Goal: Task Accomplishment & Management: Use online tool/utility

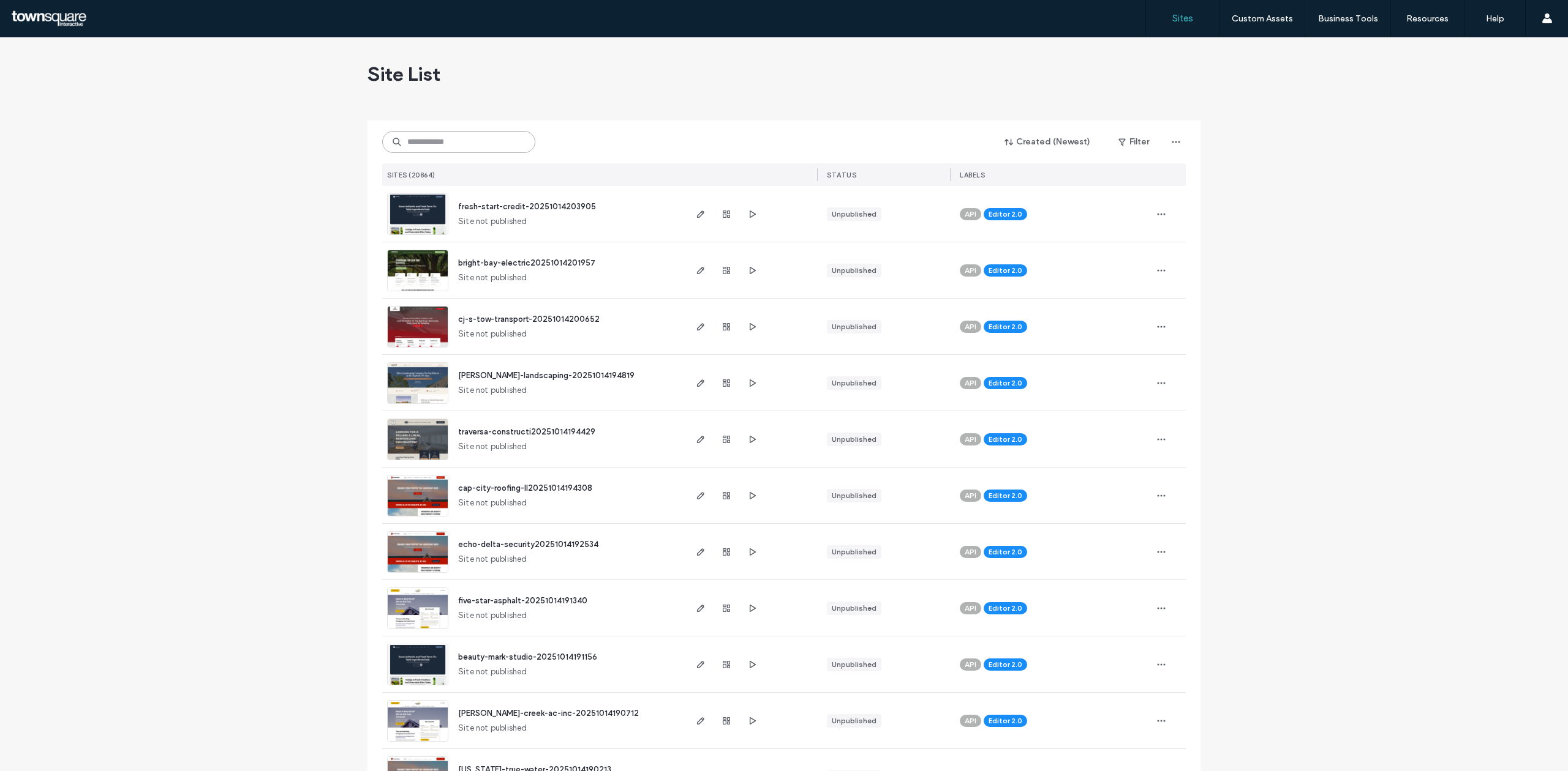
click at [495, 136] on input at bounding box center [458, 142] width 153 height 22
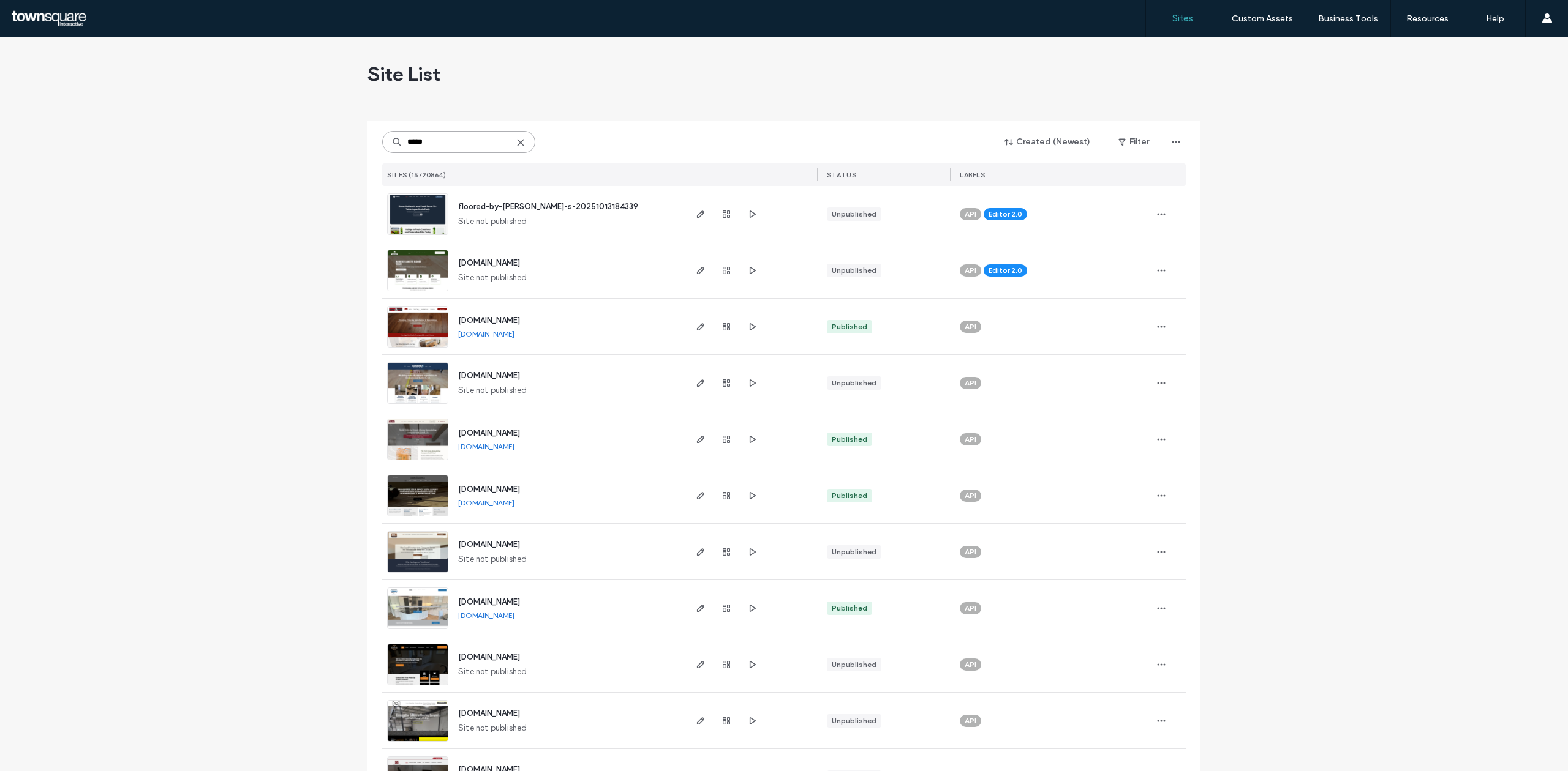
drag, startPoint x: 432, startPoint y: 148, endPoint x: 372, endPoint y: 143, distance: 60.2
click at [372, 143] on div "***** Created (Newest) Filter SITES (15/20864) STATUS LABELS floored-by-[PERSON…" at bounding box center [784, 575] width 833 height 910
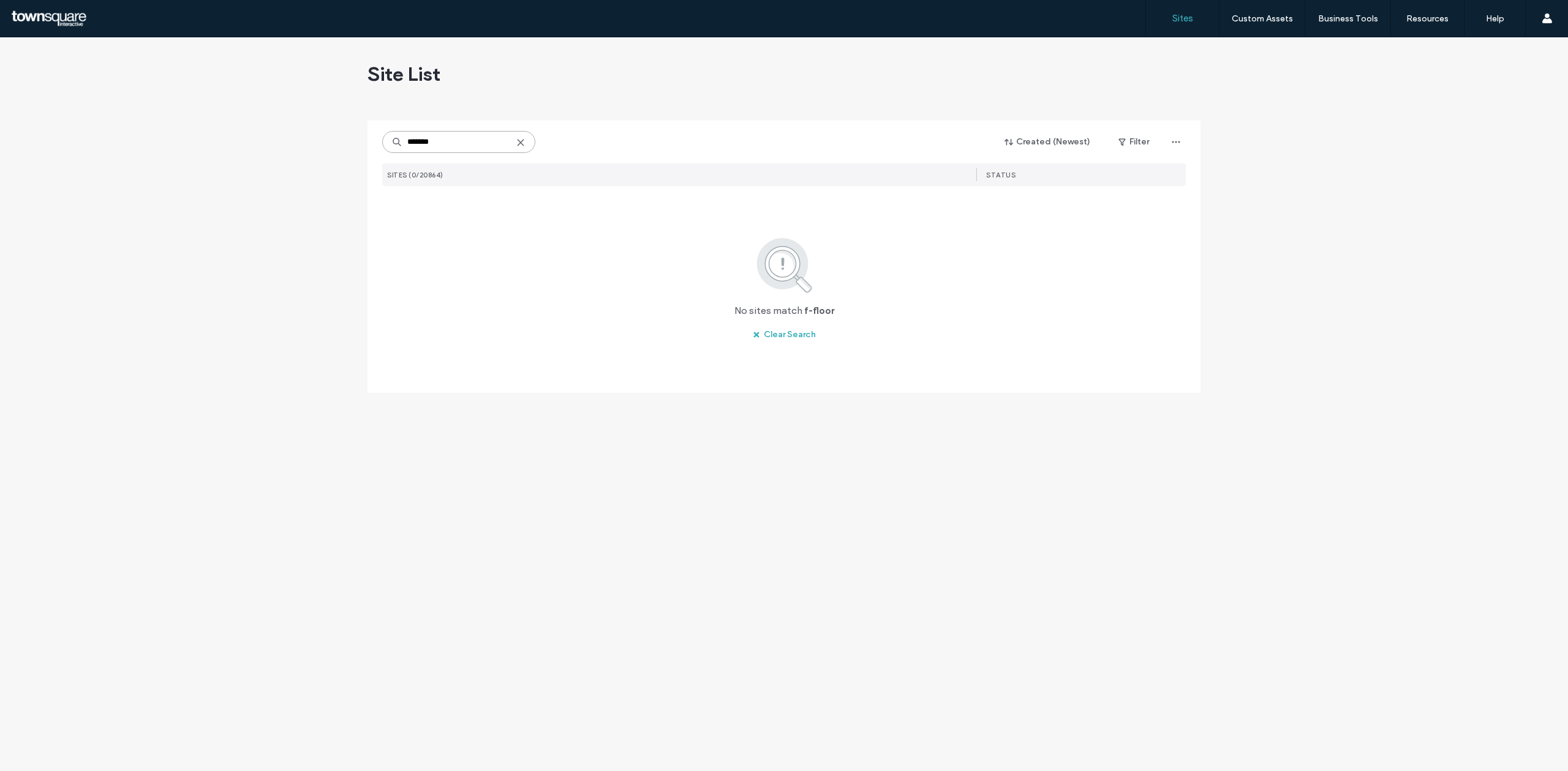
drag, startPoint x: 463, startPoint y: 140, endPoint x: 198, endPoint y: 149, distance: 265.2
click at [198, 149] on div "Site List ******* Created (Newest) Filter SITES (0/20864) STATUS No sites match…" at bounding box center [784, 404] width 1568 height 734
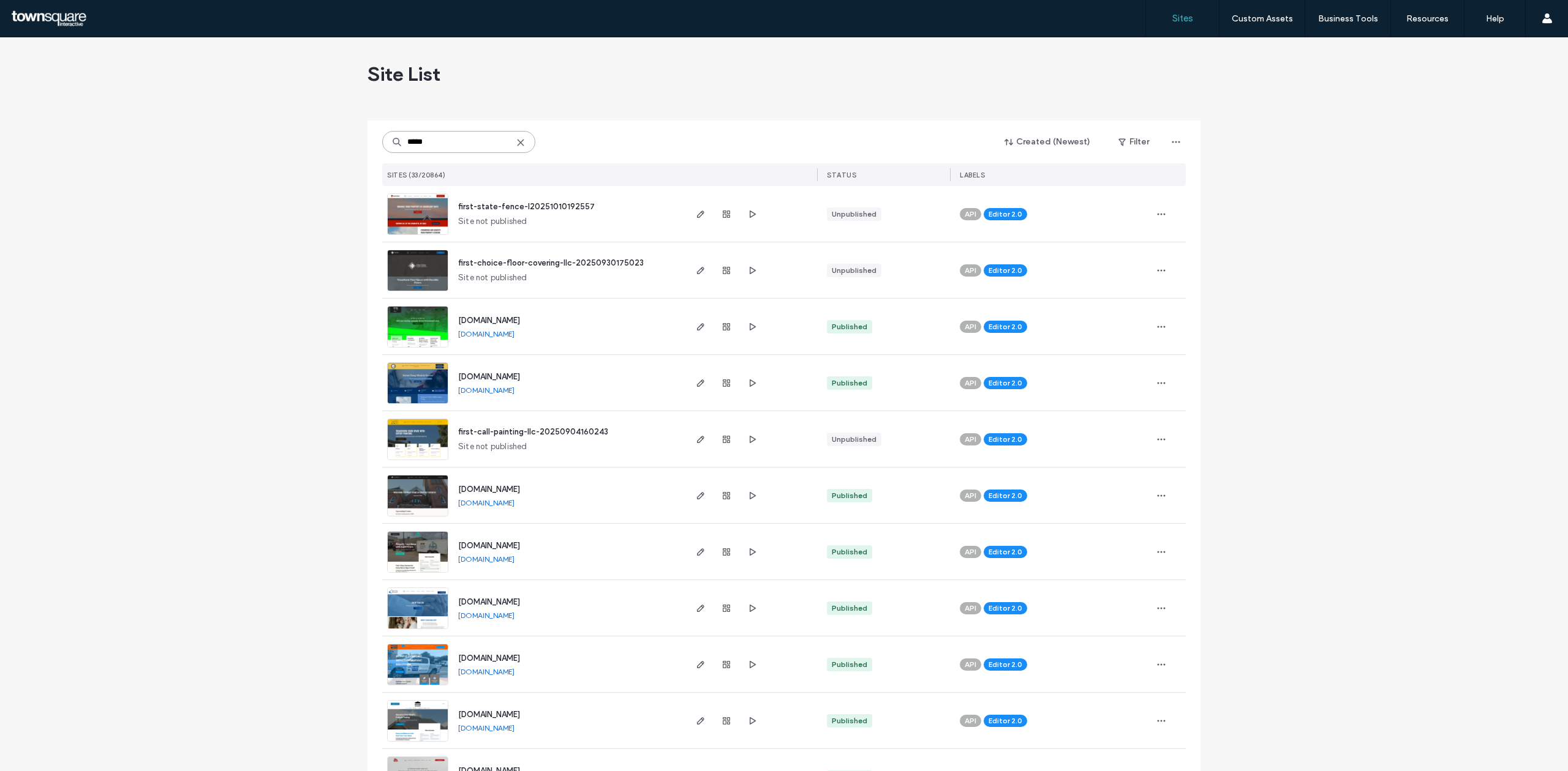
click at [419, 148] on input "*****" at bounding box center [458, 142] width 153 height 22
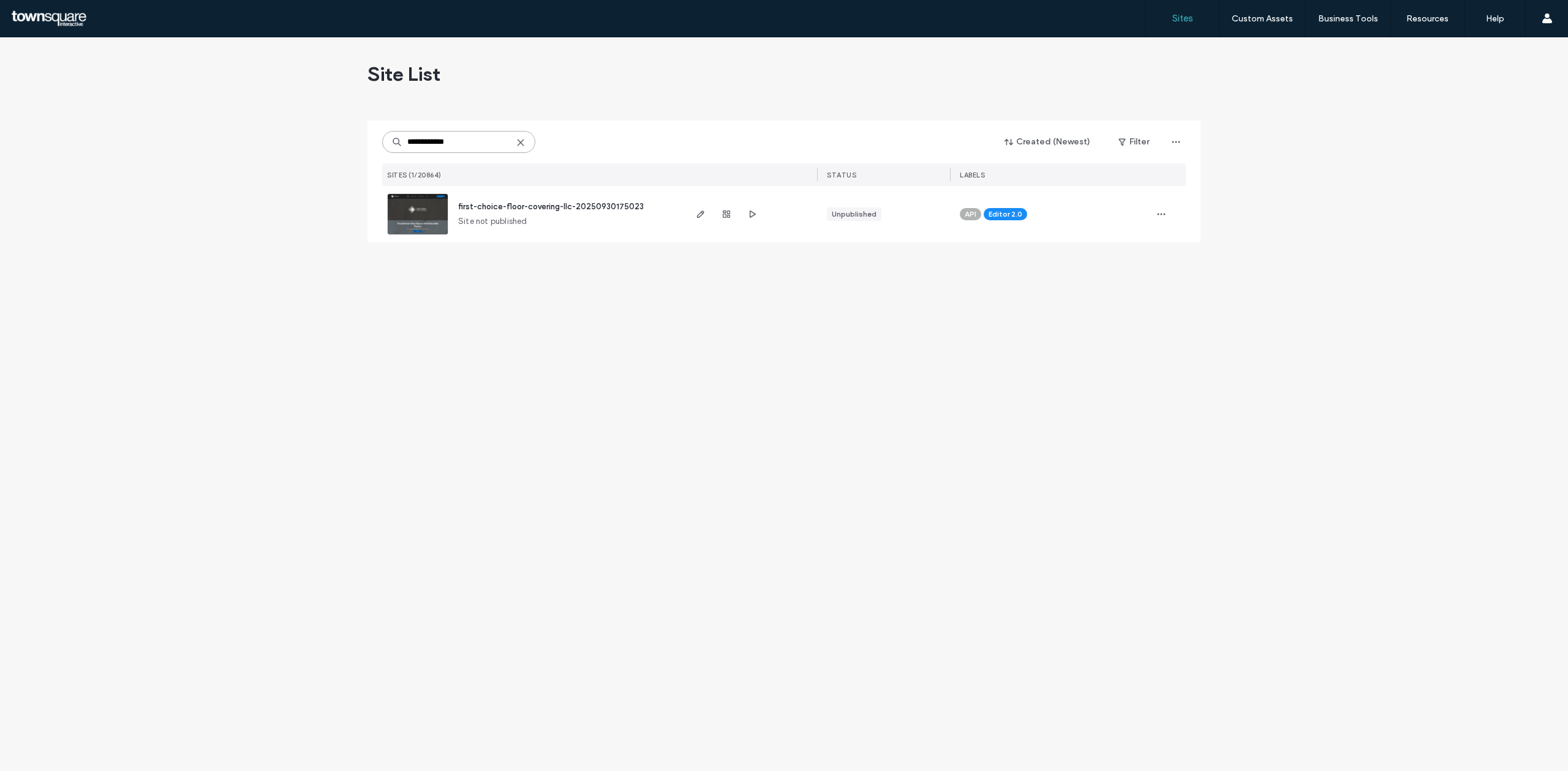
type input "**********"
click at [415, 229] on img at bounding box center [418, 235] width 60 height 83
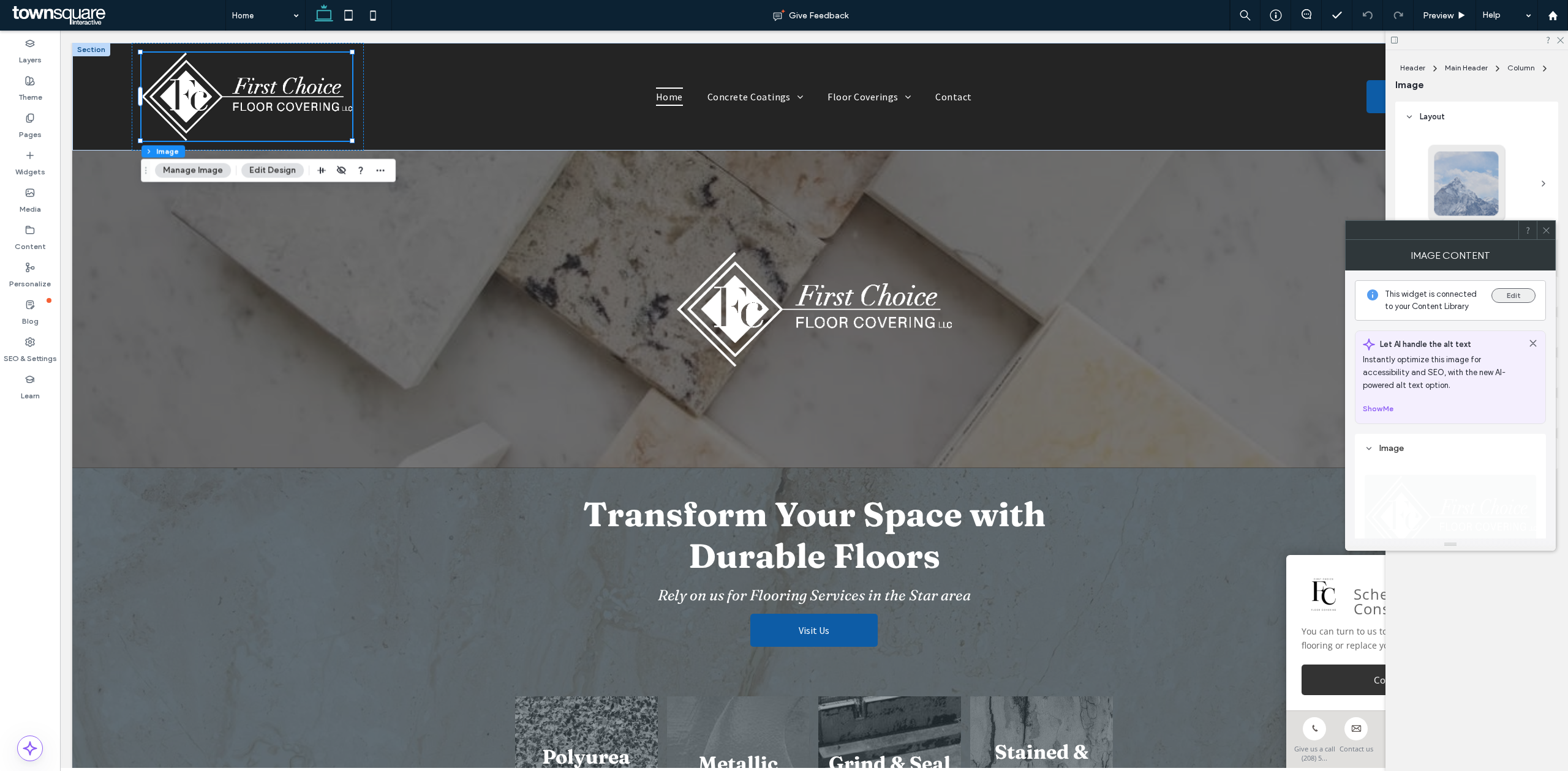
click at [1525, 293] on button "Edit" at bounding box center [1513, 295] width 44 height 14
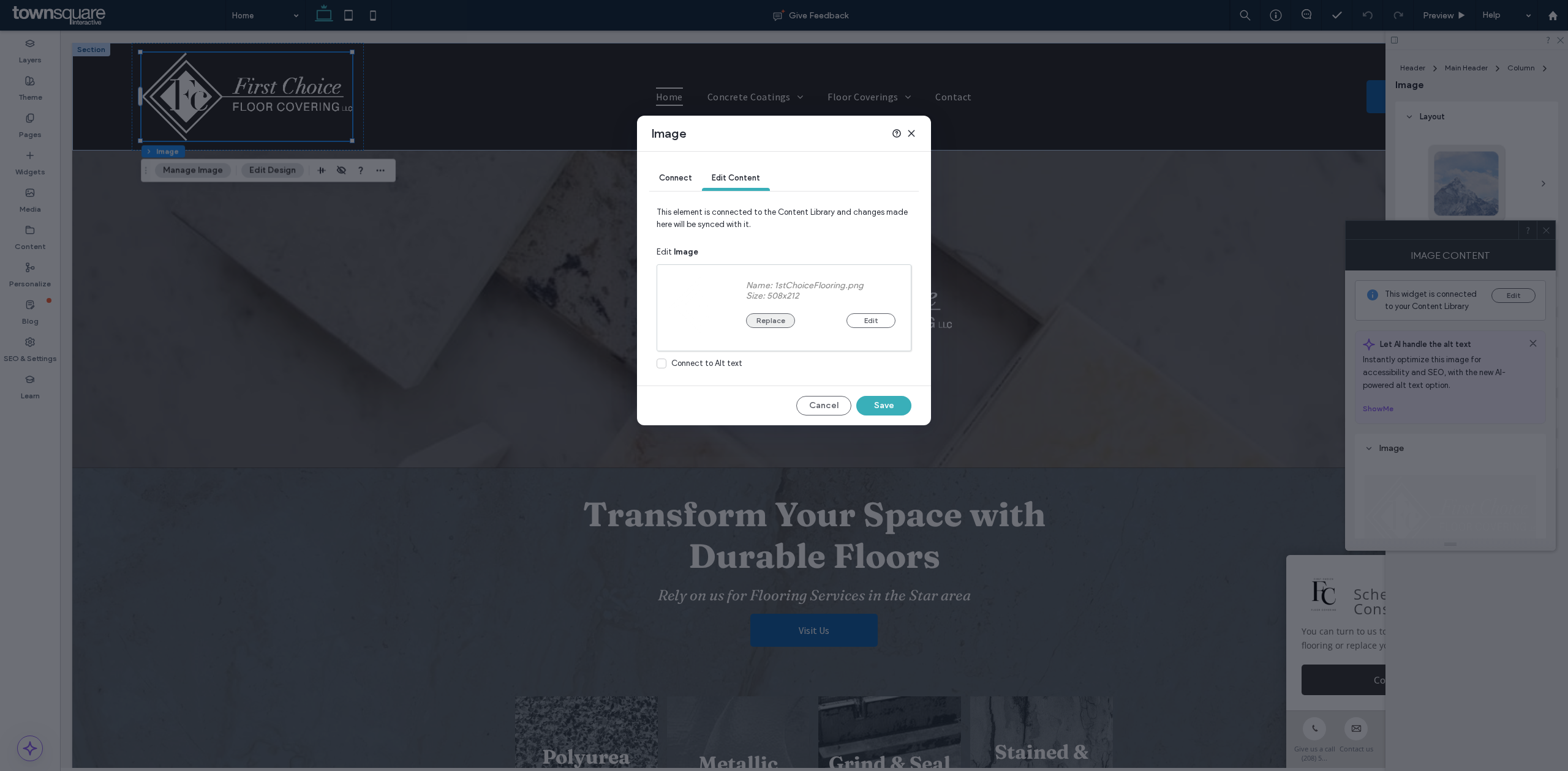
click at [765, 315] on button "Replace" at bounding box center [771, 320] width 49 height 14
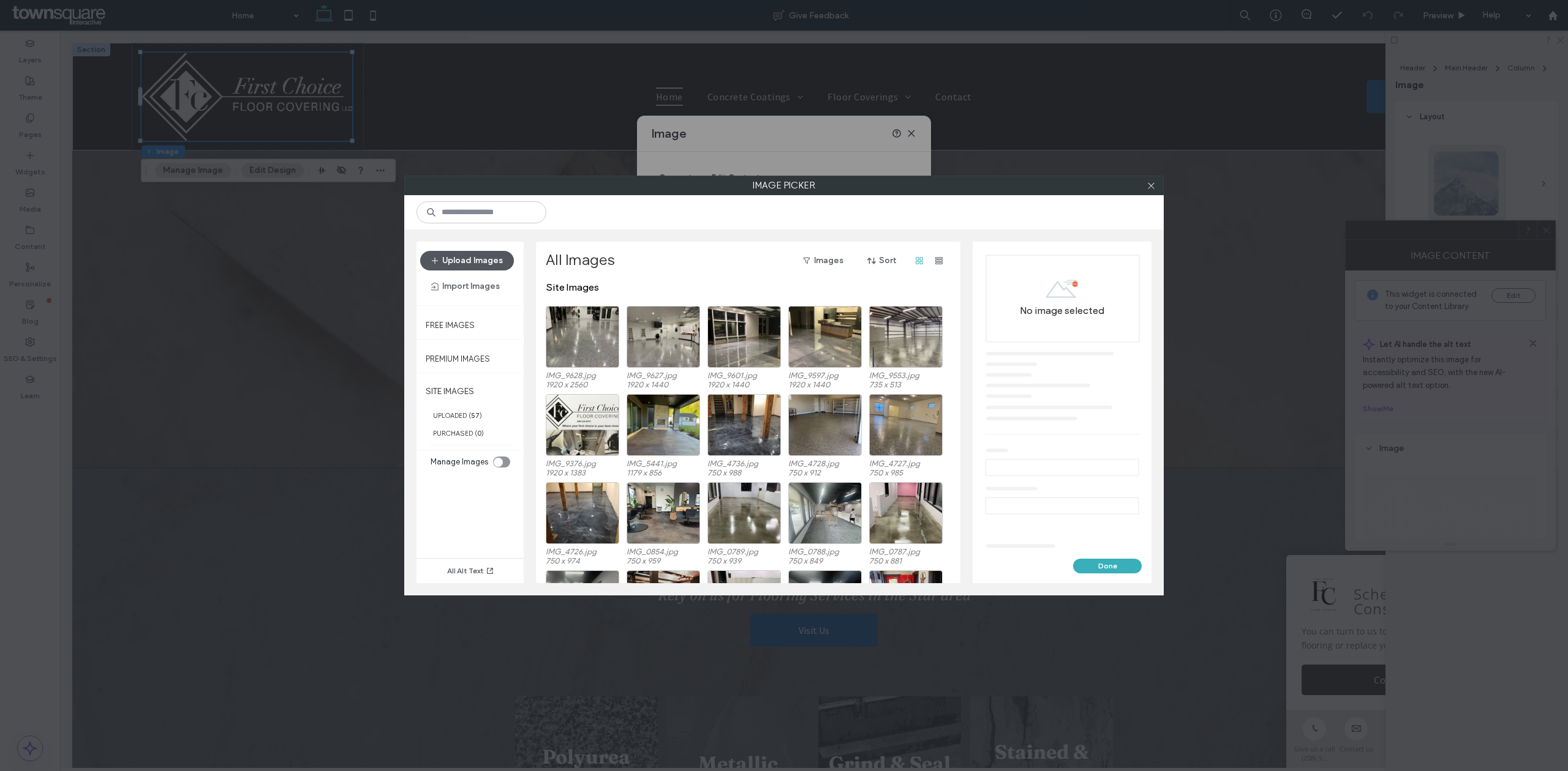
click at [489, 262] on button "Upload Images" at bounding box center [467, 261] width 94 height 20
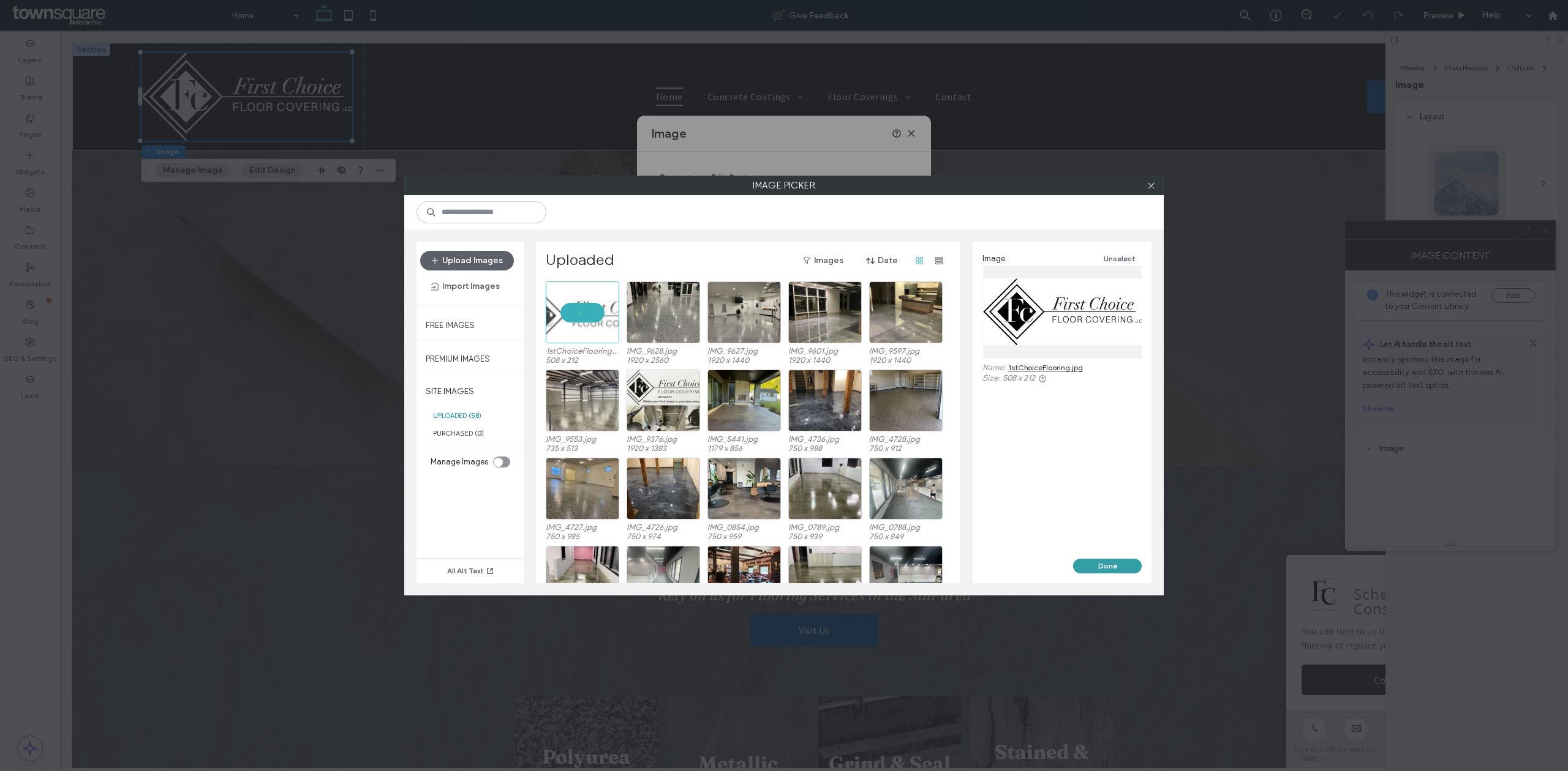
click at [1120, 565] on button "Done" at bounding box center [1108, 565] width 69 height 14
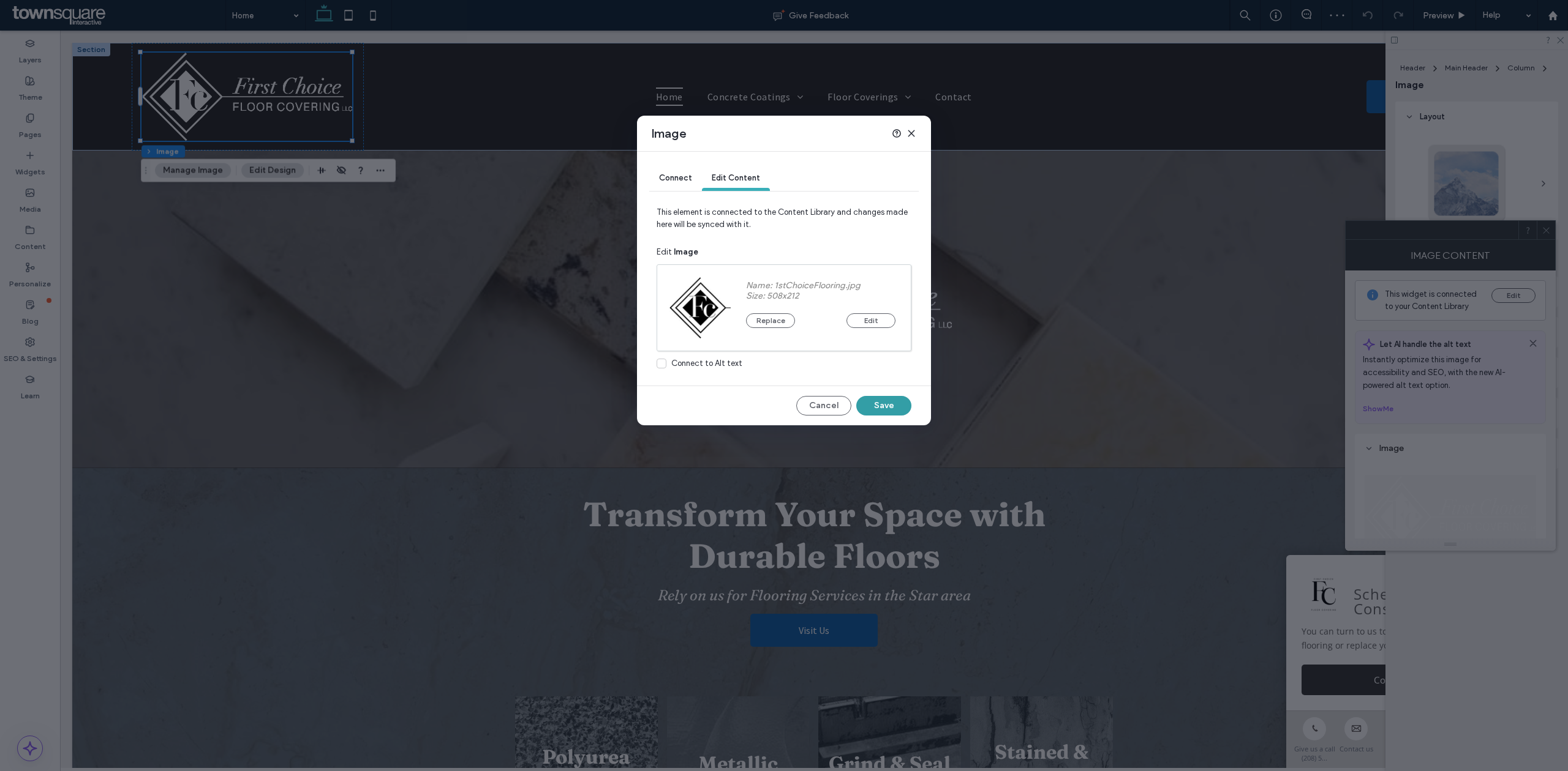
click at [896, 399] on button "Save" at bounding box center [883, 406] width 55 height 20
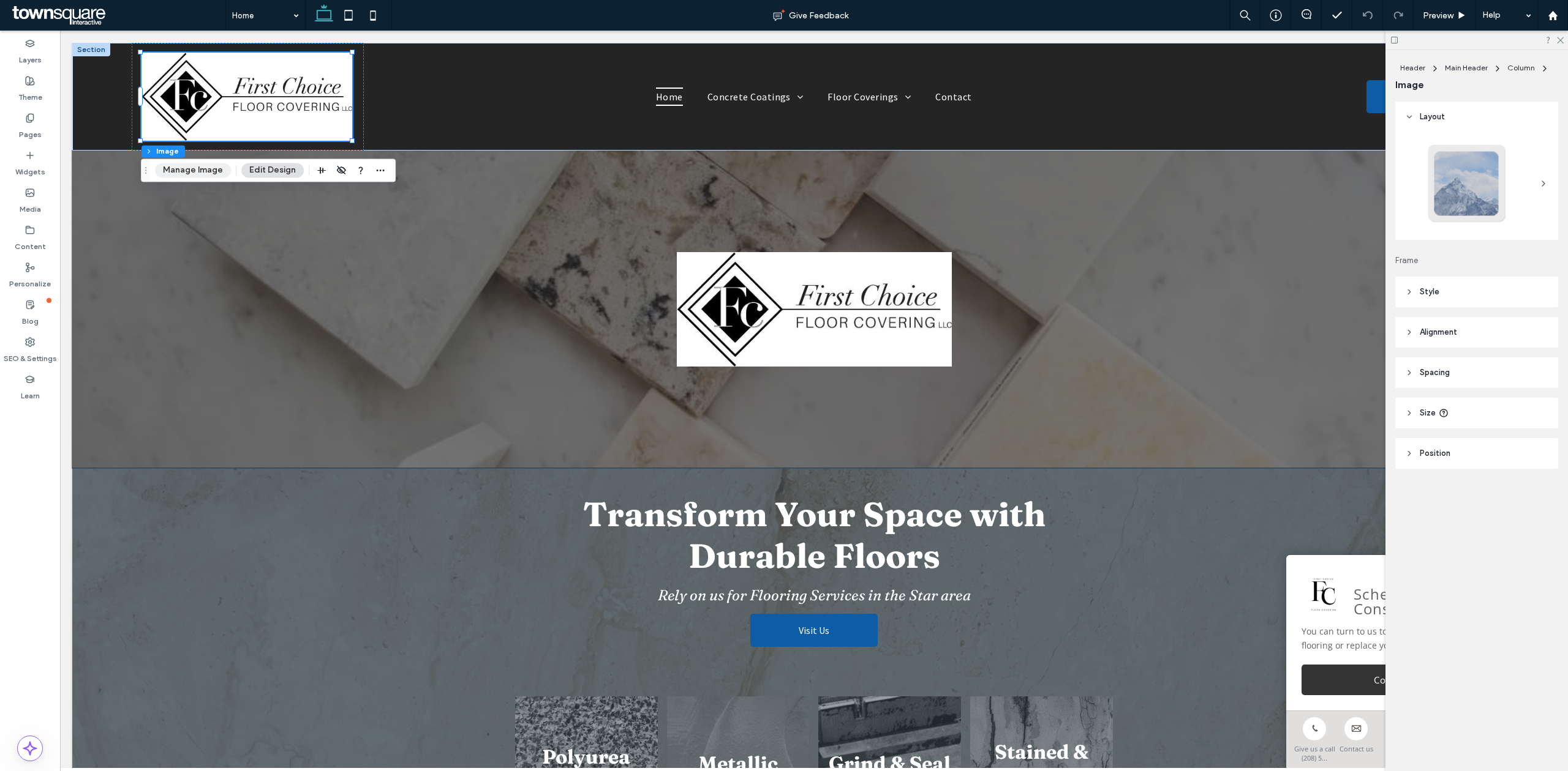
click at [201, 174] on button "Manage Image" at bounding box center [193, 170] width 76 height 14
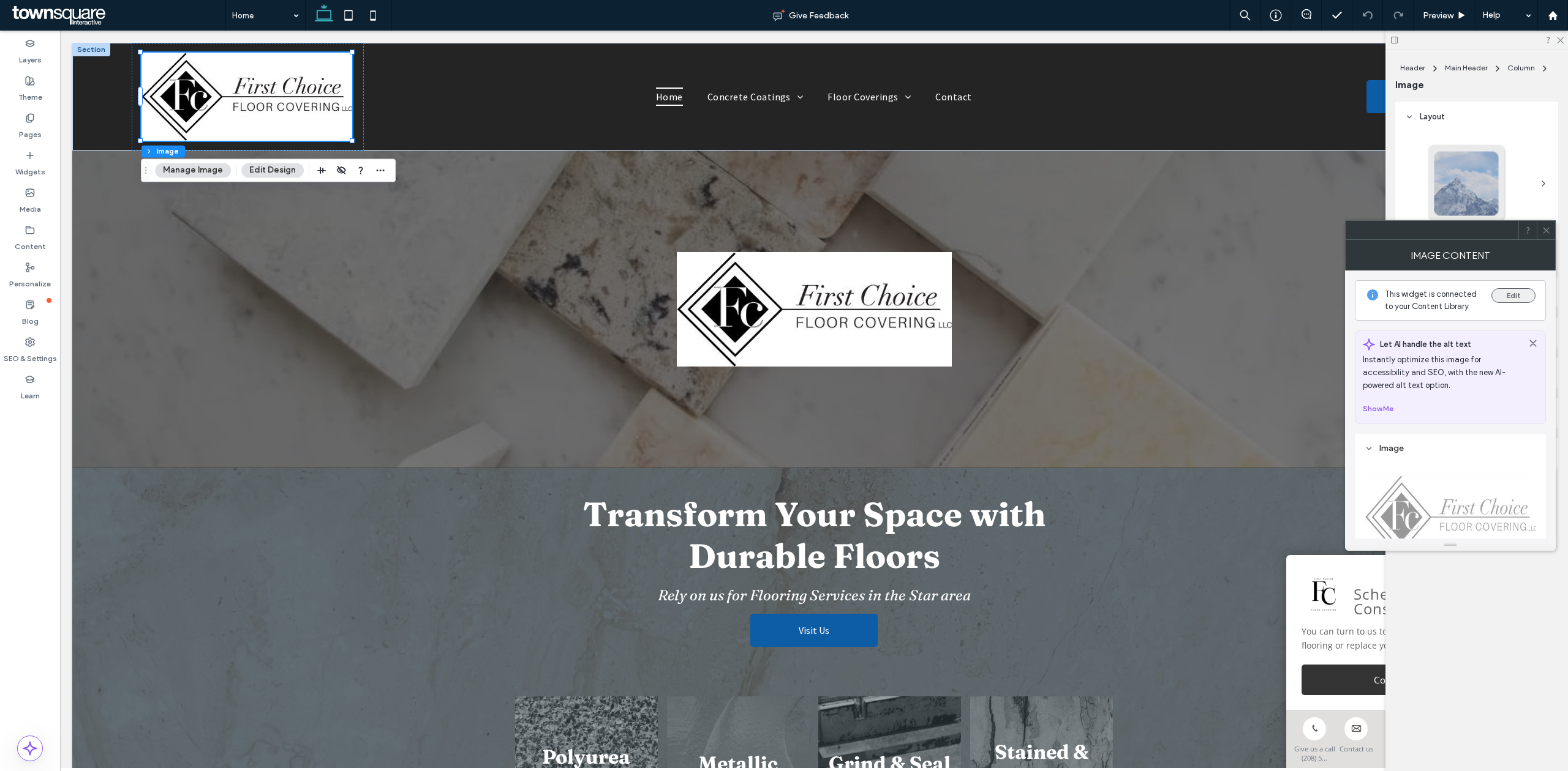
click at [1509, 296] on button "Edit" at bounding box center [1513, 295] width 44 height 14
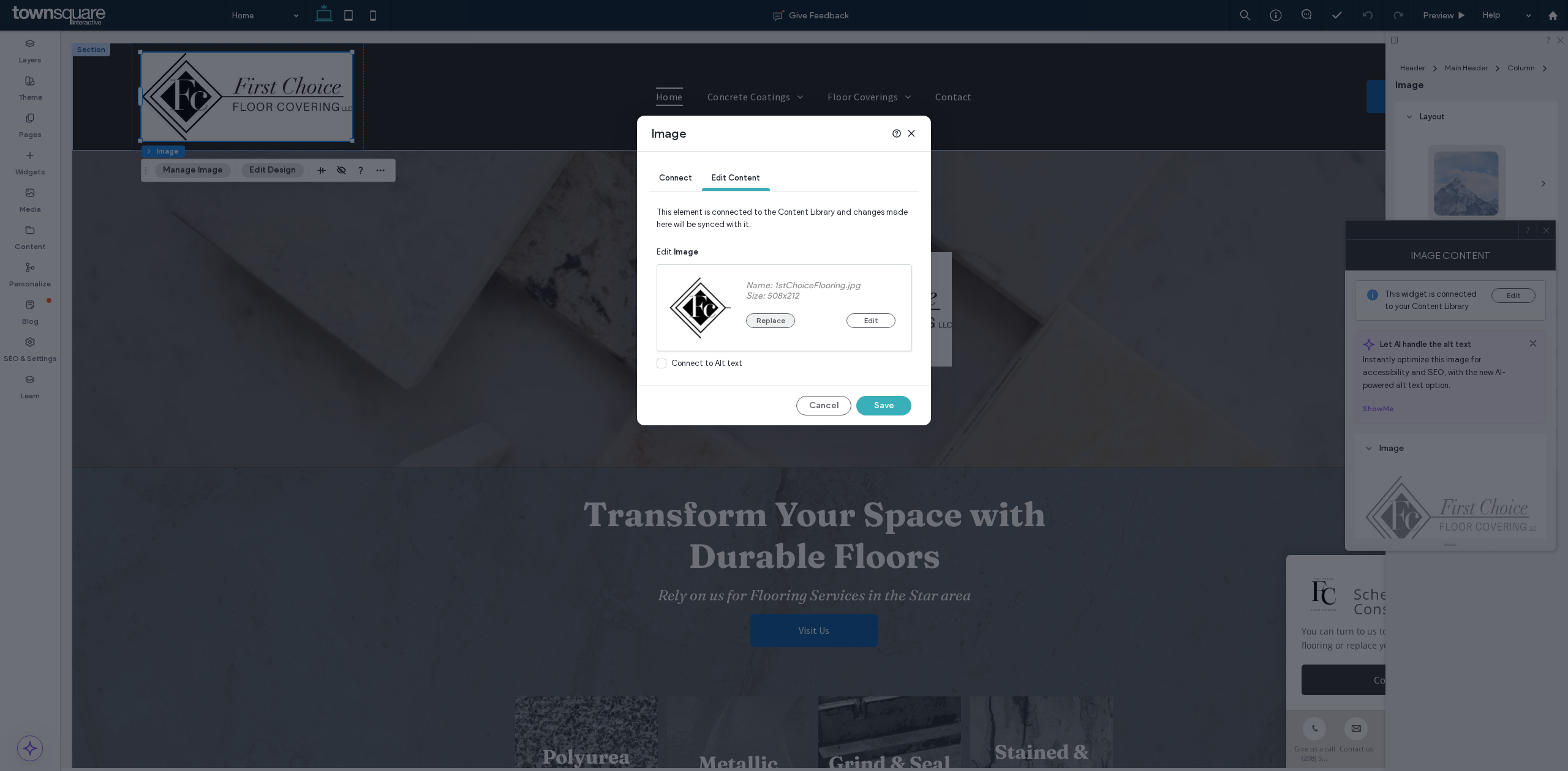
click at [773, 319] on button "Replace" at bounding box center [771, 320] width 49 height 14
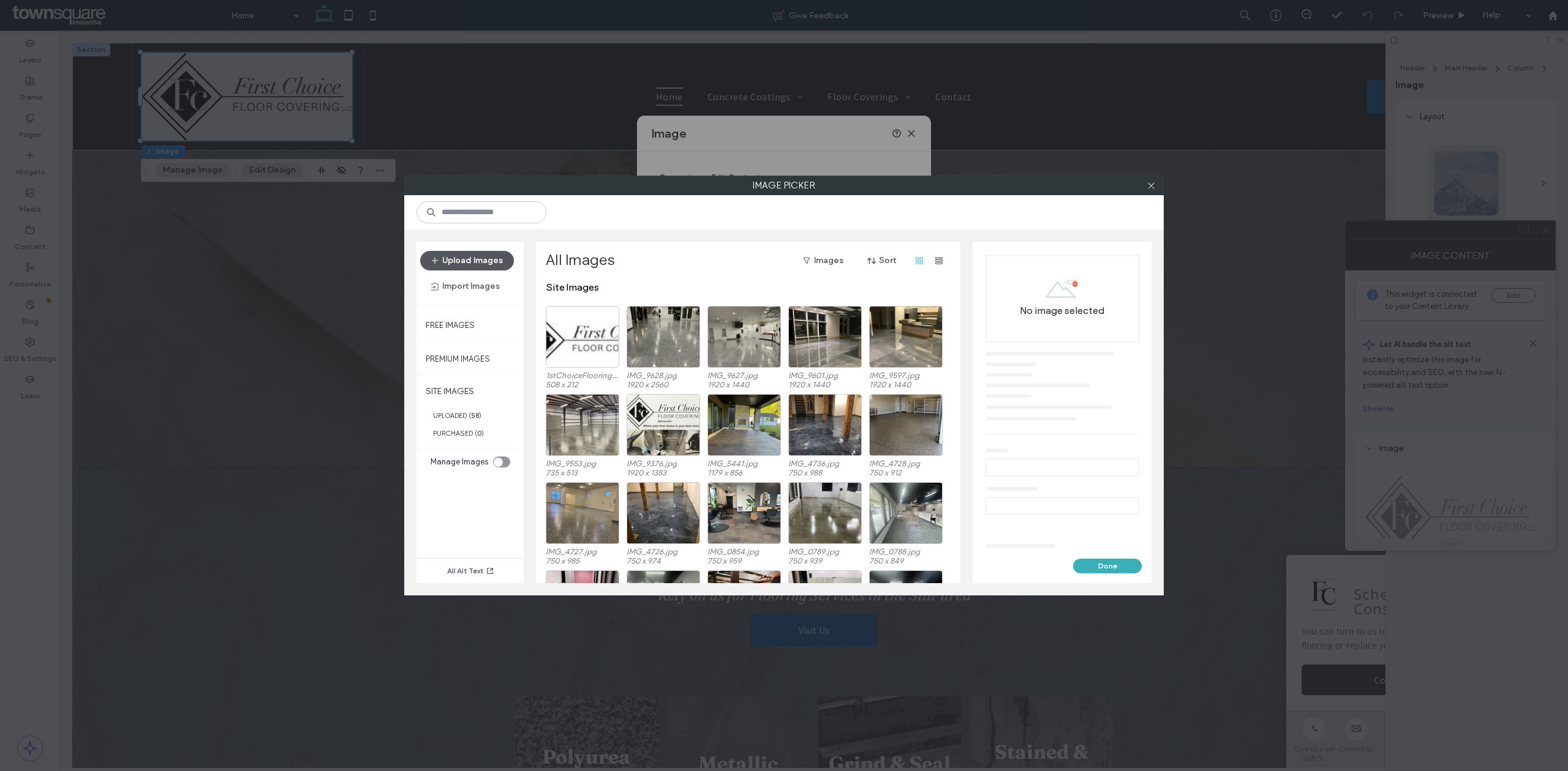
click at [491, 253] on button "Upload Images" at bounding box center [467, 261] width 94 height 20
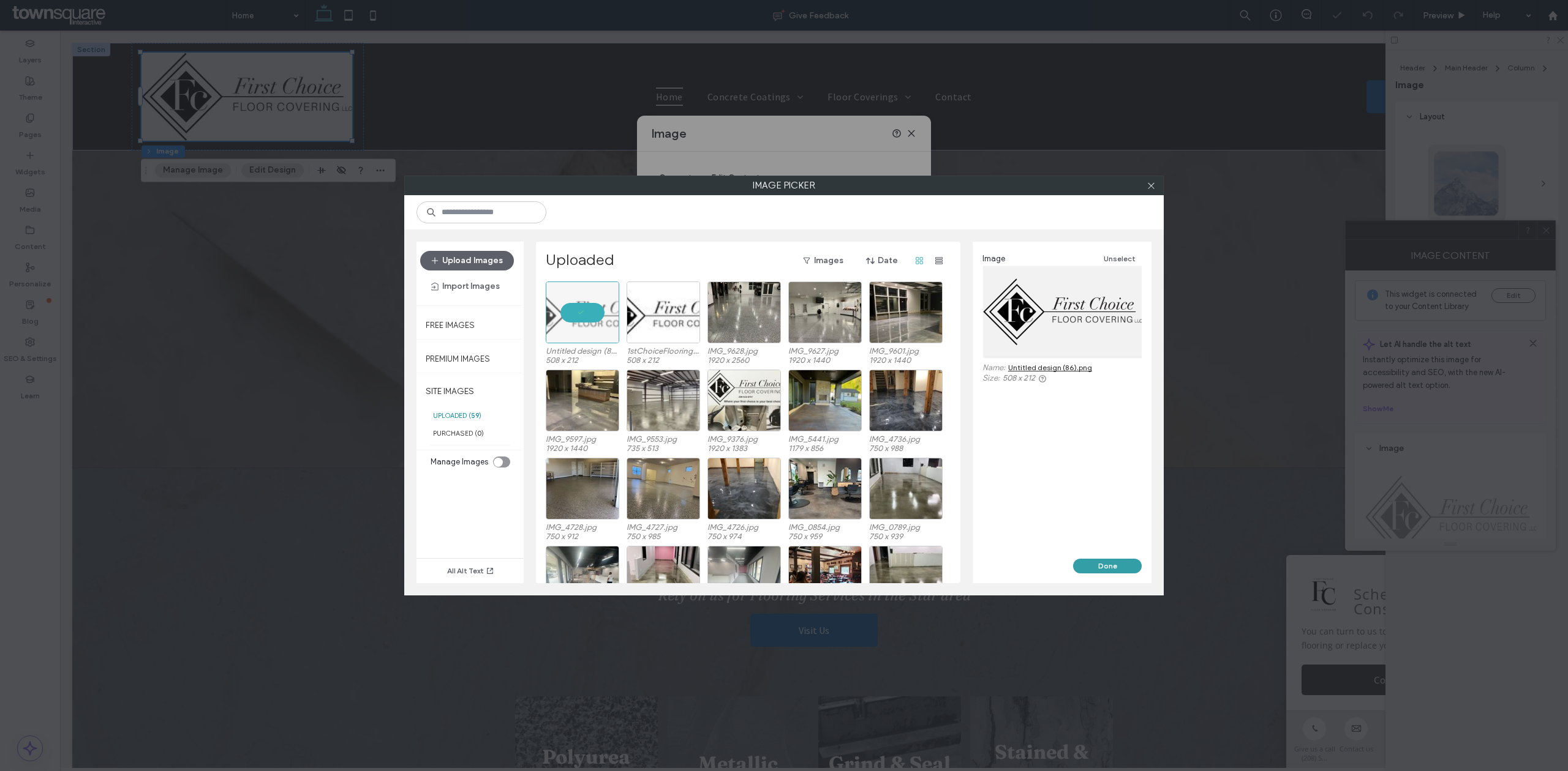
click at [1092, 568] on button "Done" at bounding box center [1108, 565] width 69 height 14
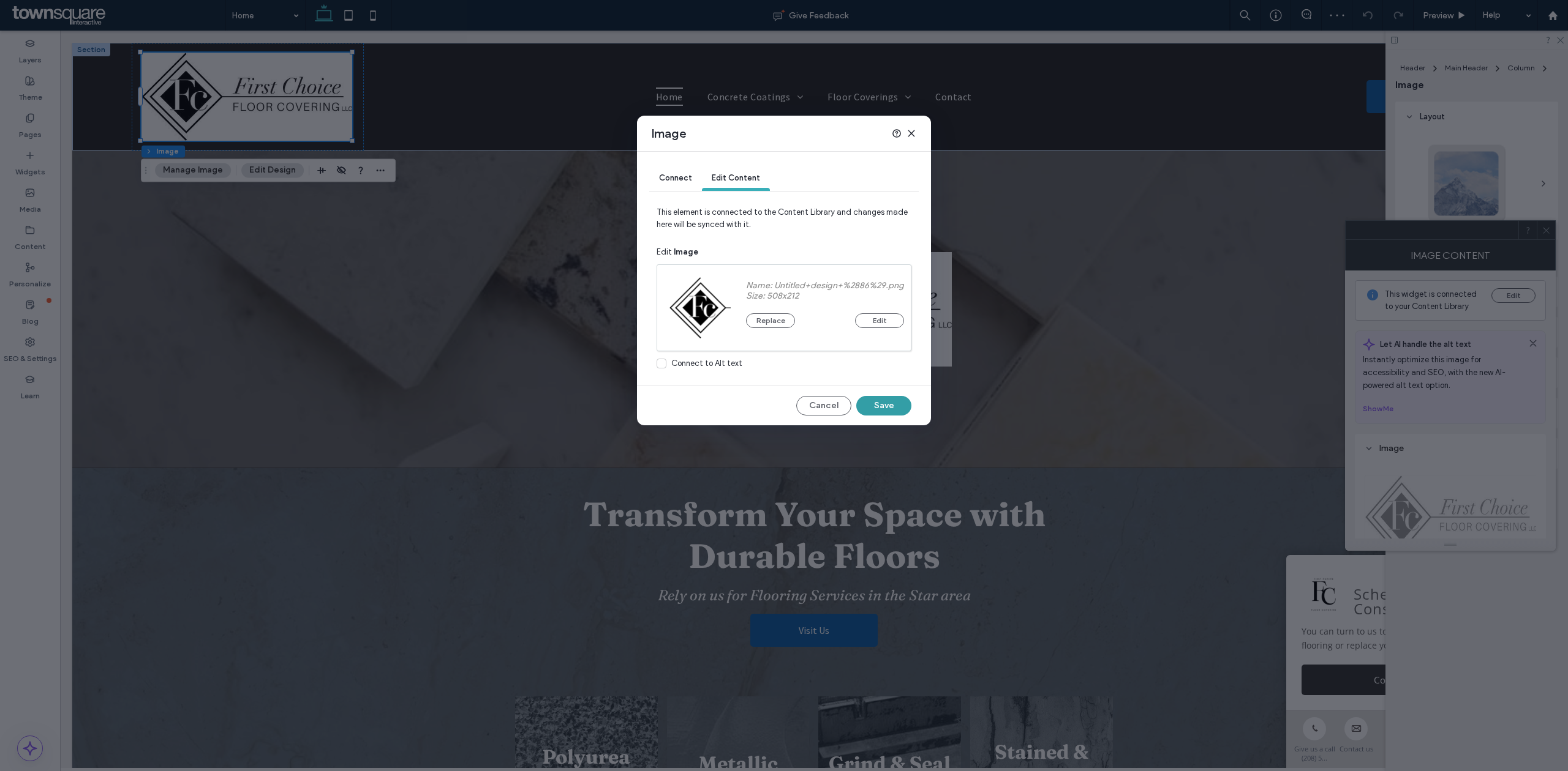
click at [880, 405] on button "Save" at bounding box center [883, 406] width 55 height 20
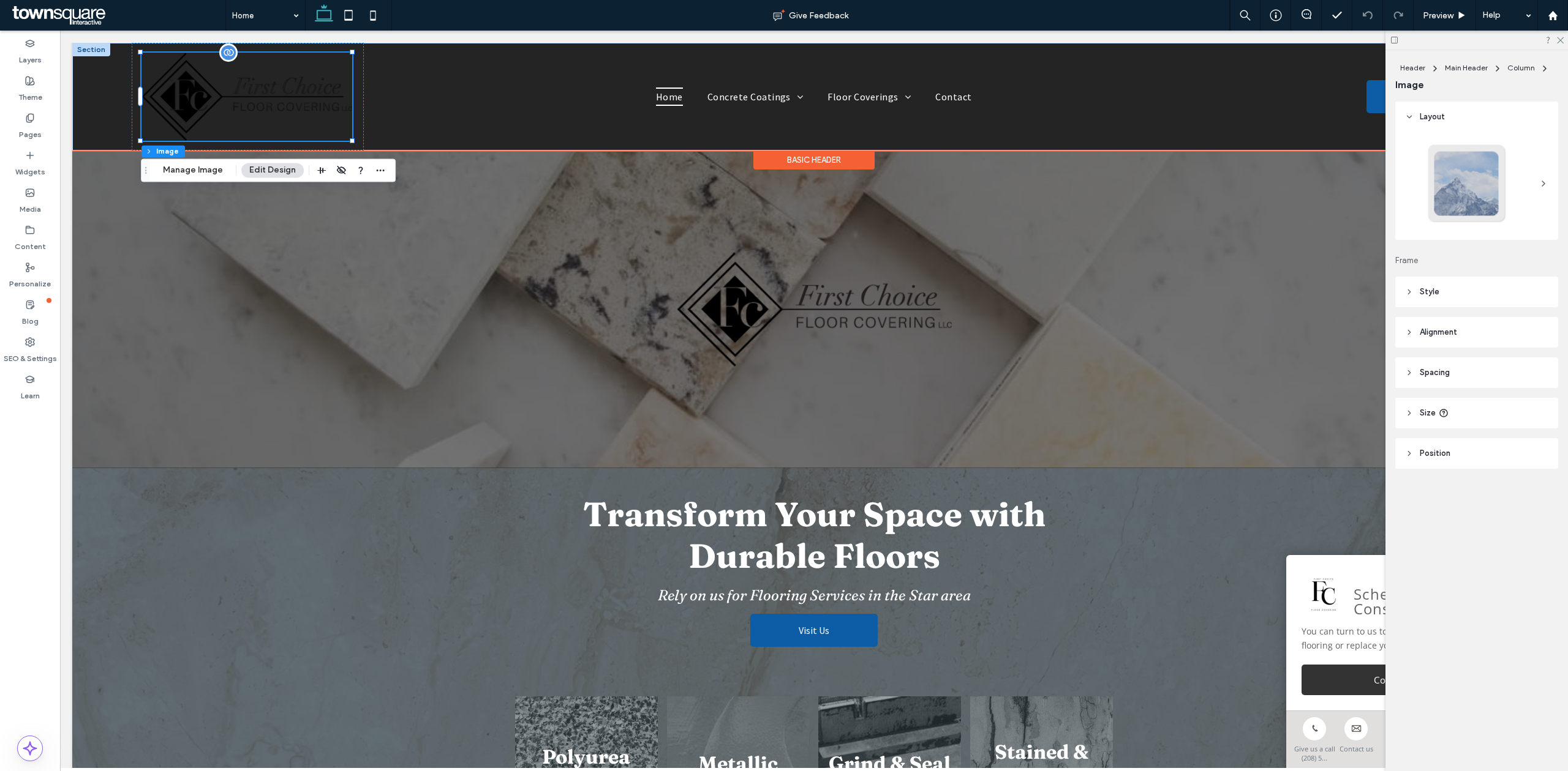
click at [255, 98] on img at bounding box center [247, 97] width 210 height 88
click at [196, 168] on button "Manage Image" at bounding box center [193, 170] width 76 height 14
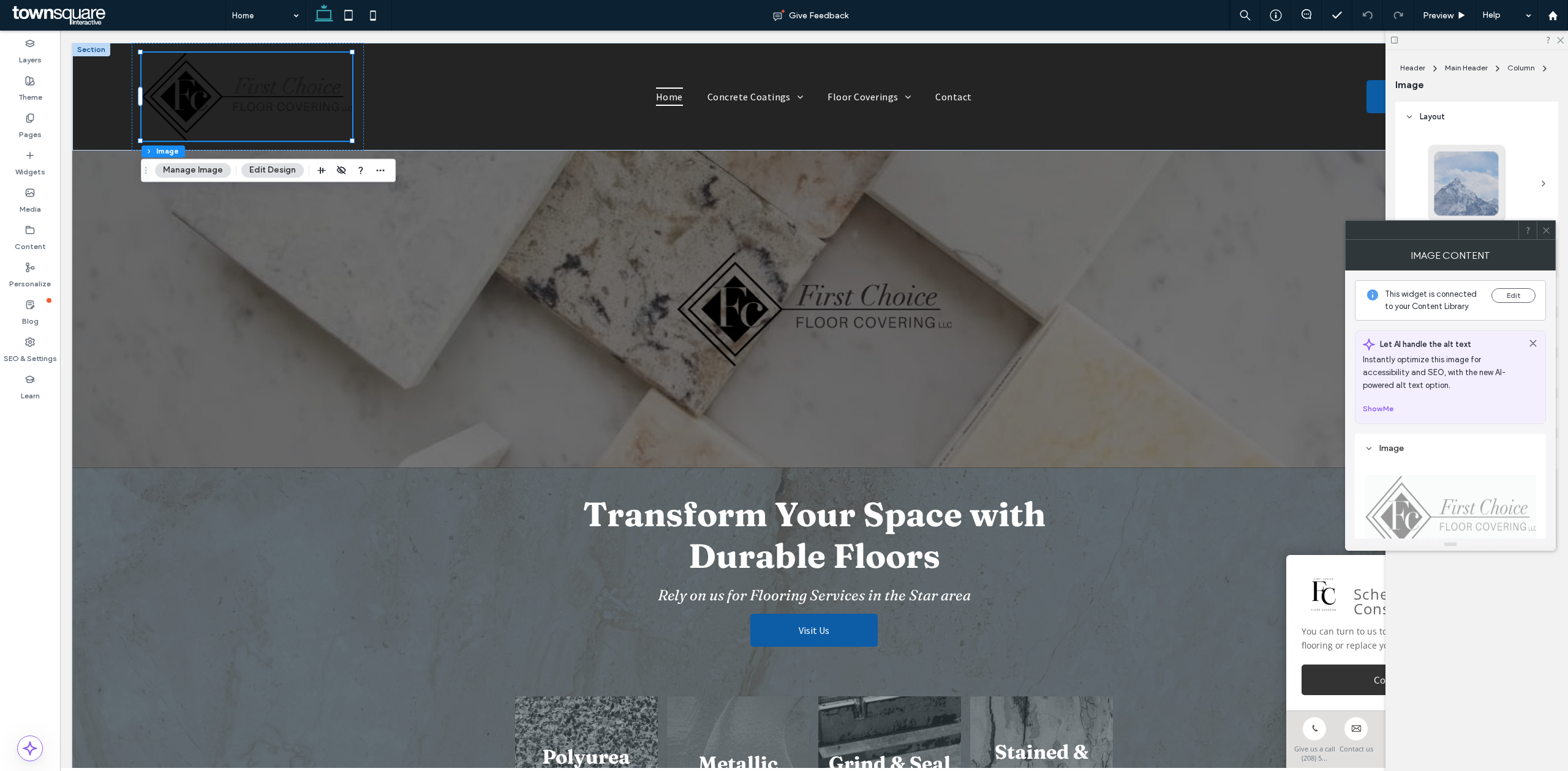
click at [1504, 304] on div "Edit" at bounding box center [1513, 300] width 44 height 24
click at [1509, 292] on button "Edit" at bounding box center [1513, 295] width 44 height 14
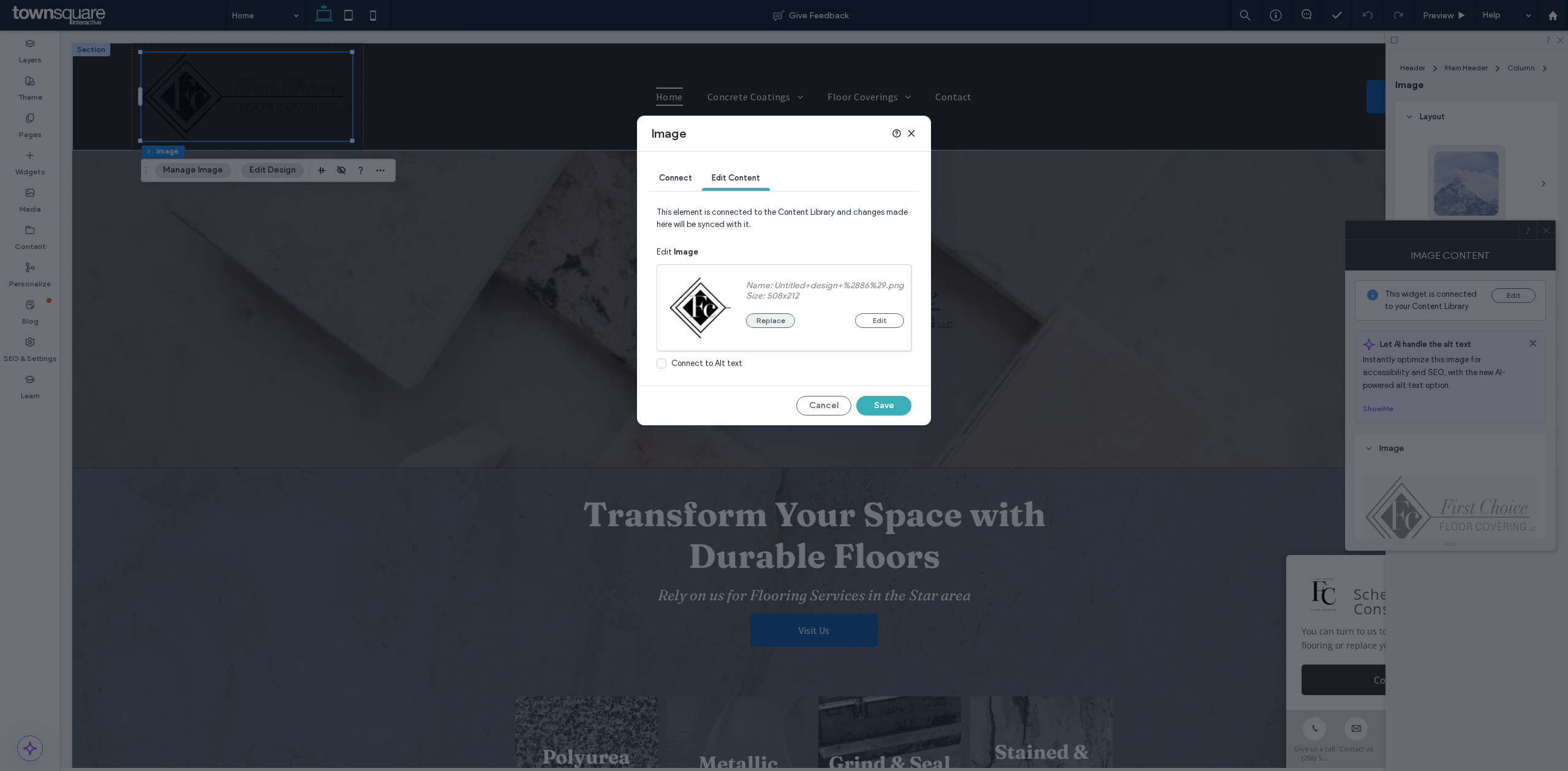
click at [758, 327] on button "Replace" at bounding box center [771, 320] width 49 height 14
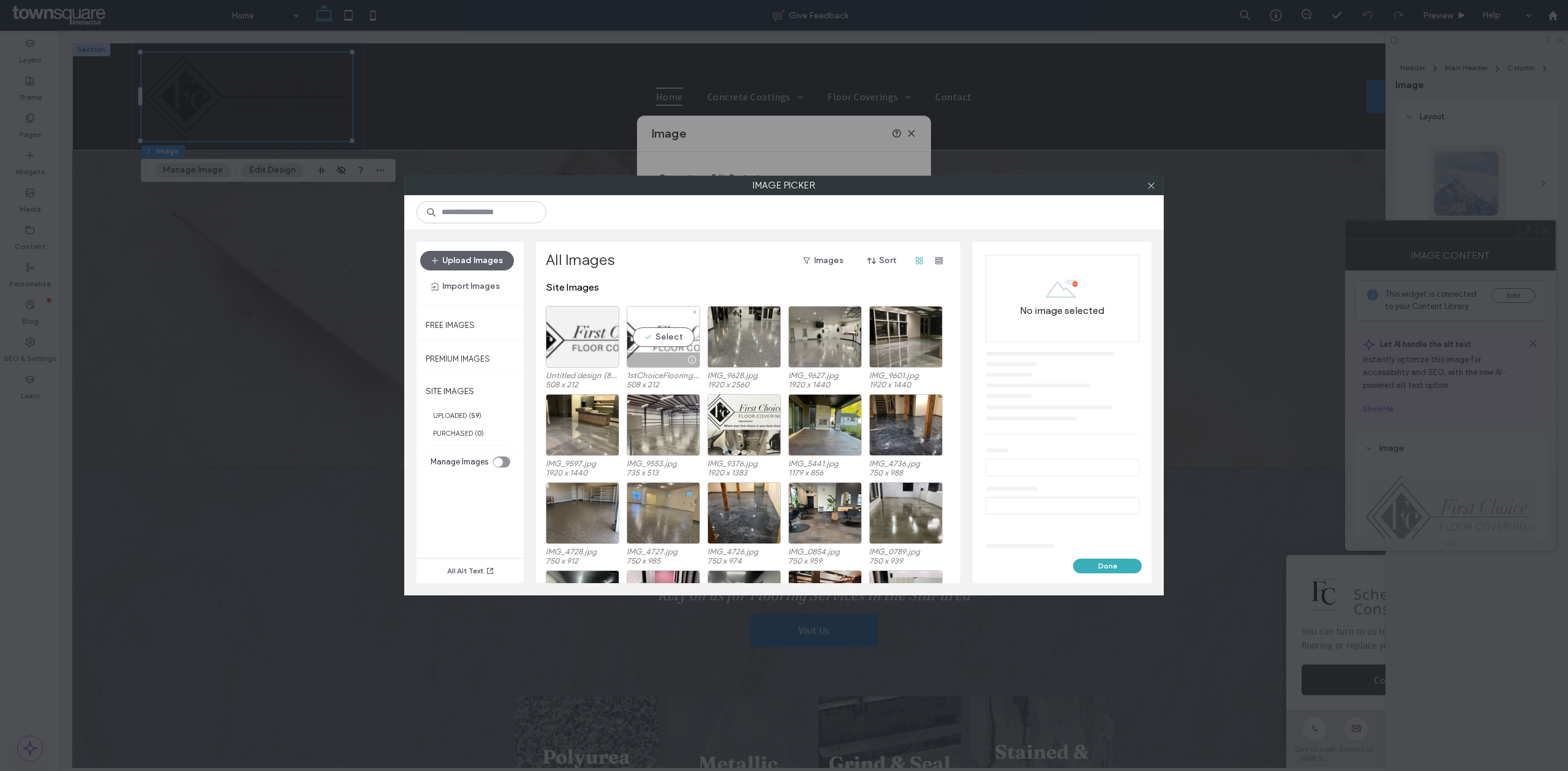
click at [668, 329] on div "Select" at bounding box center [663, 337] width 73 height 62
click at [1096, 567] on button "Done" at bounding box center [1108, 565] width 69 height 14
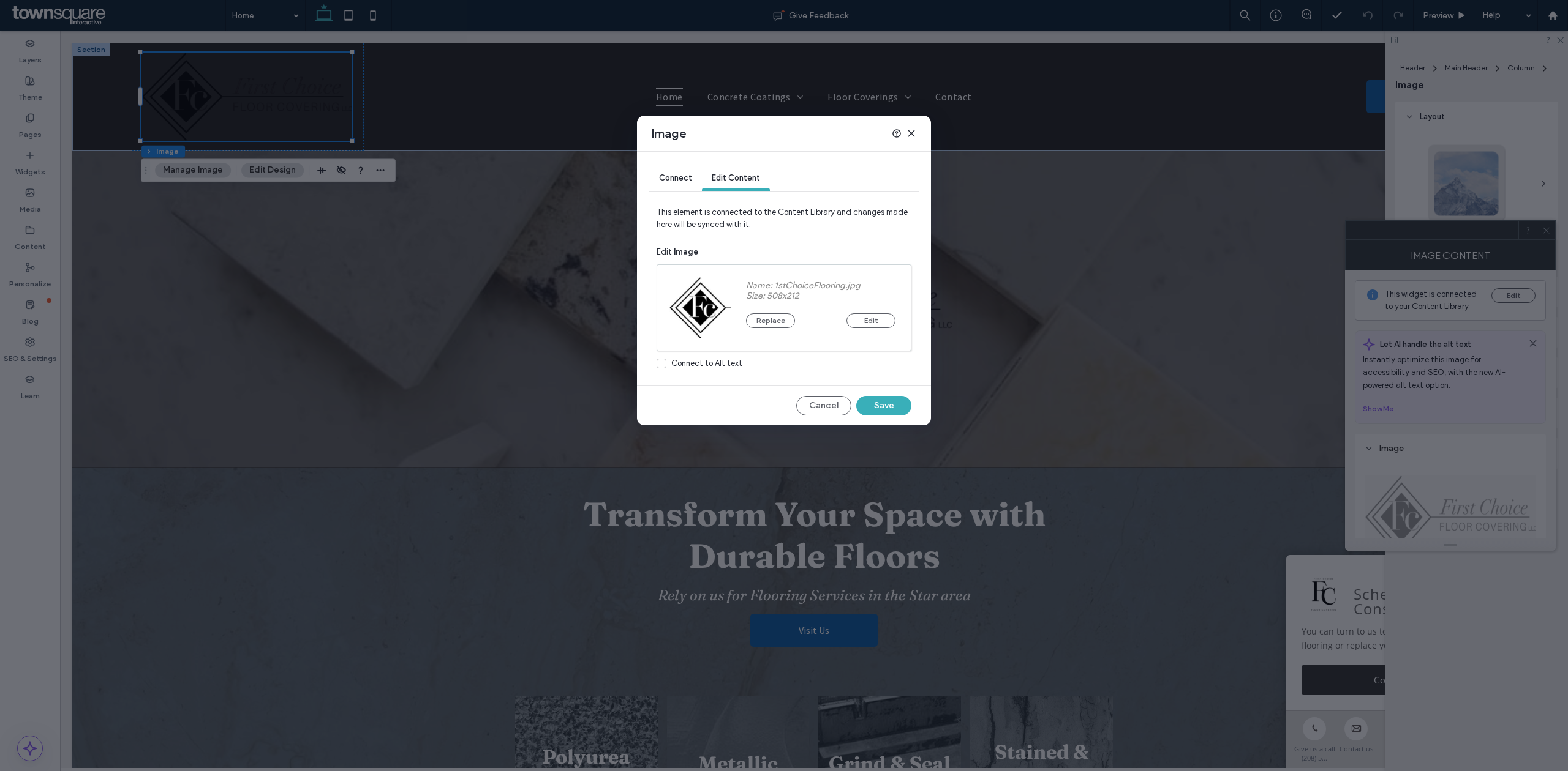
click at [873, 419] on div "Connect Edit Content This element is connected to the Content Library and chang…" at bounding box center [784, 288] width 294 height 274
click at [874, 410] on button "Save" at bounding box center [883, 406] width 55 height 20
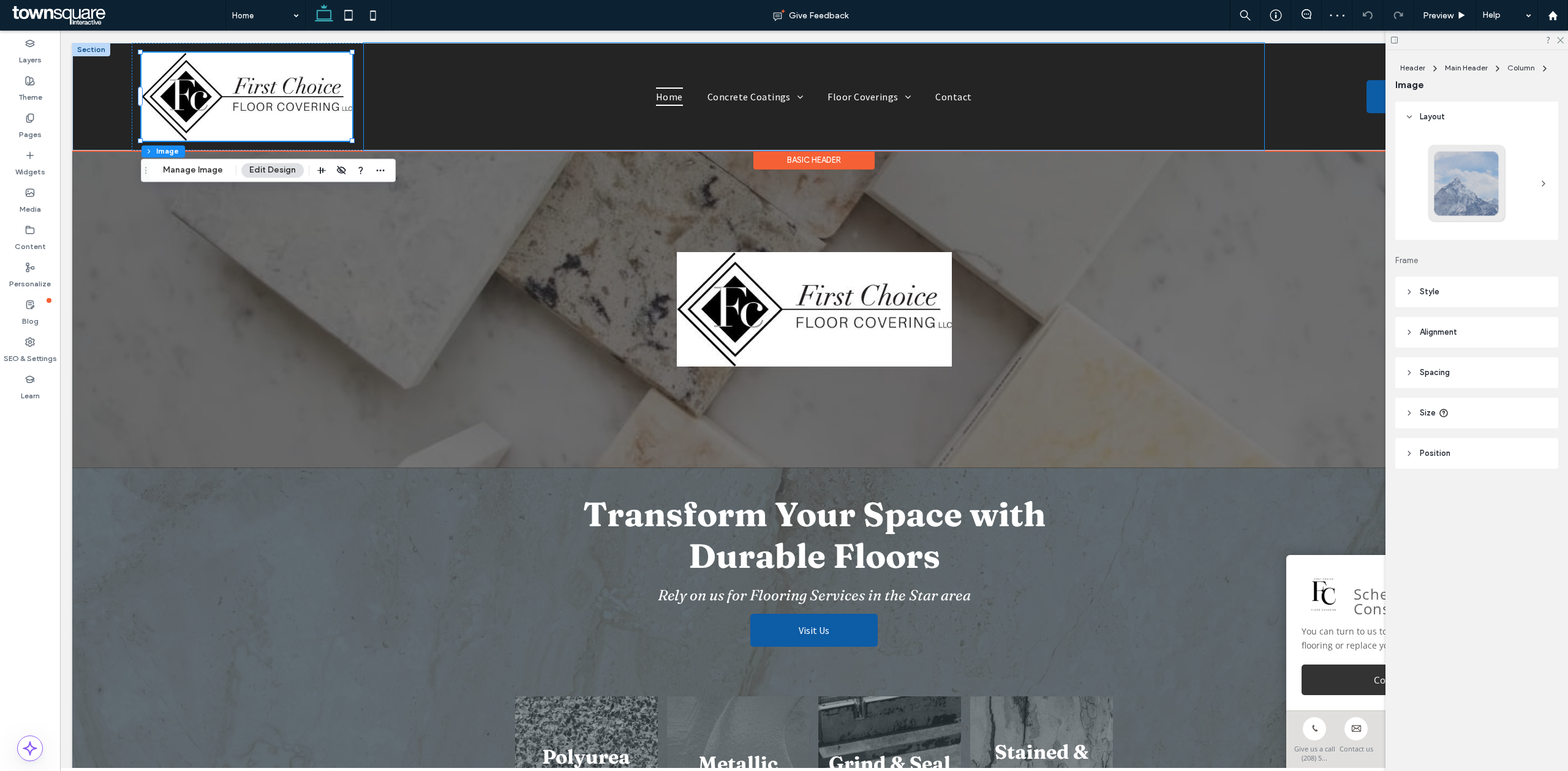
click at [434, 66] on div "Home Concrete Coatings Polyurea Flake Floors Metallic Epoxy Grind & Seal Finish…" at bounding box center [813, 96] width 900 height 107
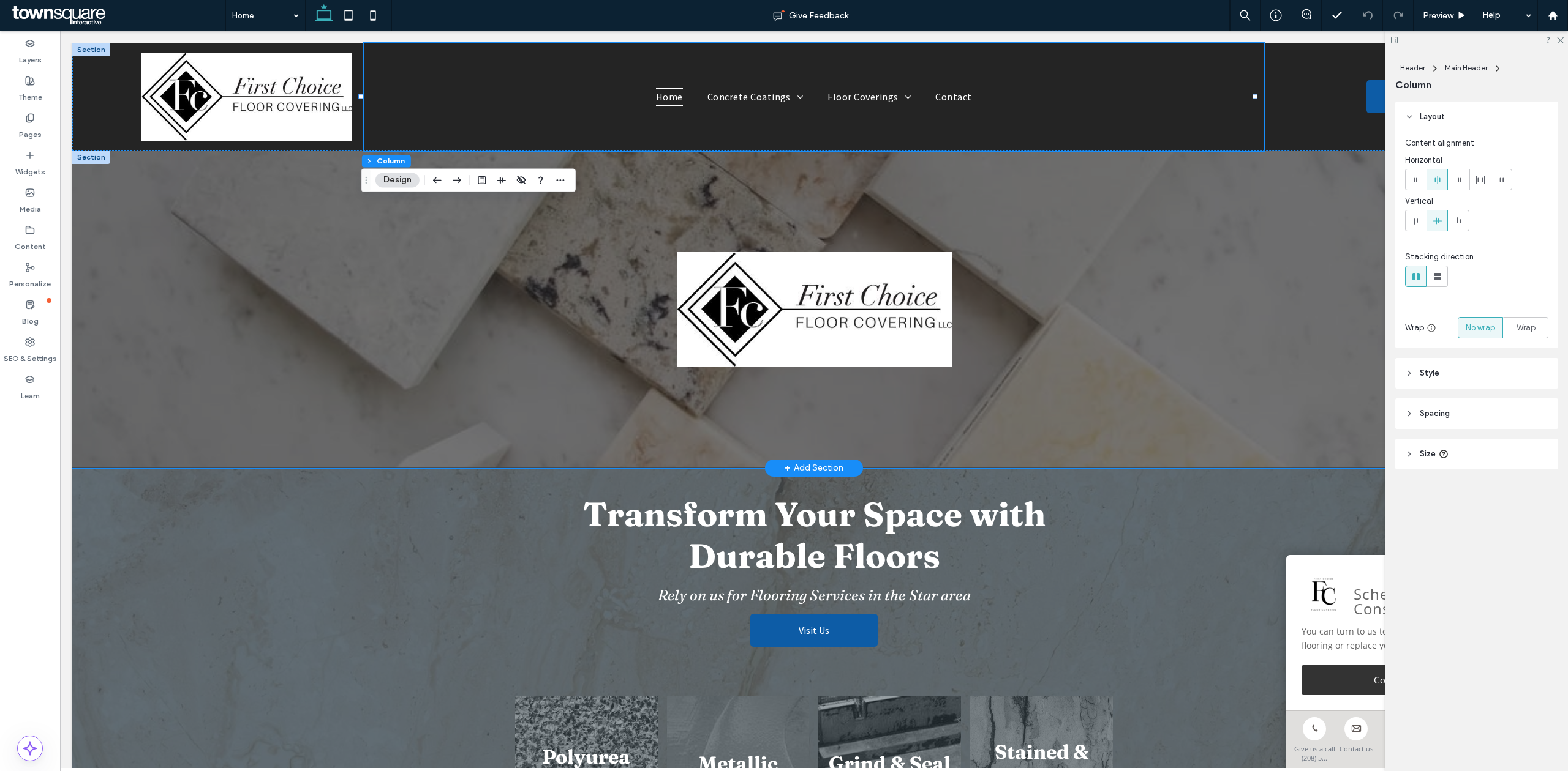
click at [380, 282] on div at bounding box center [814, 309] width 1483 height 318
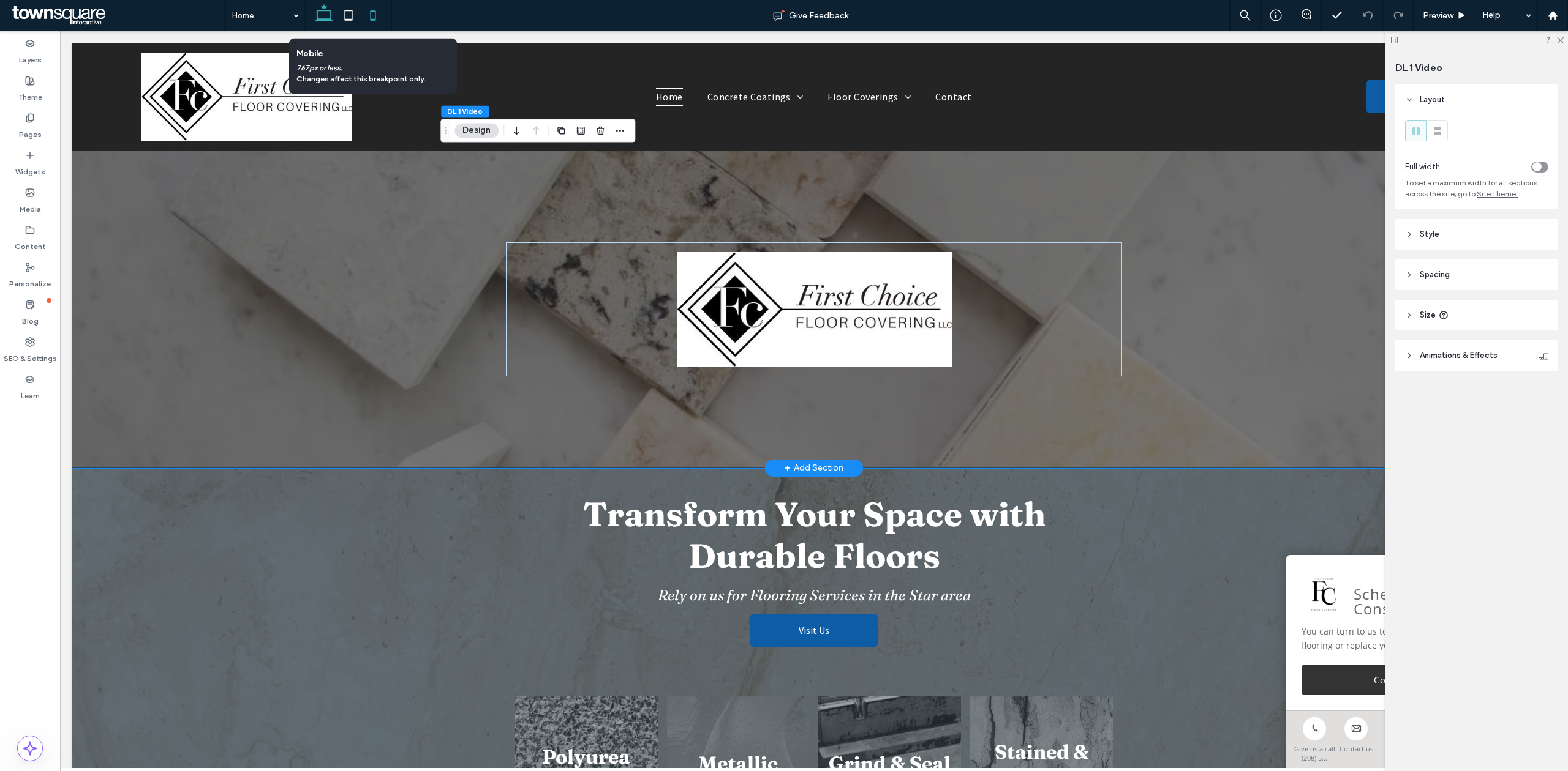
click at [373, 10] on icon at bounding box center [373, 15] width 24 height 24
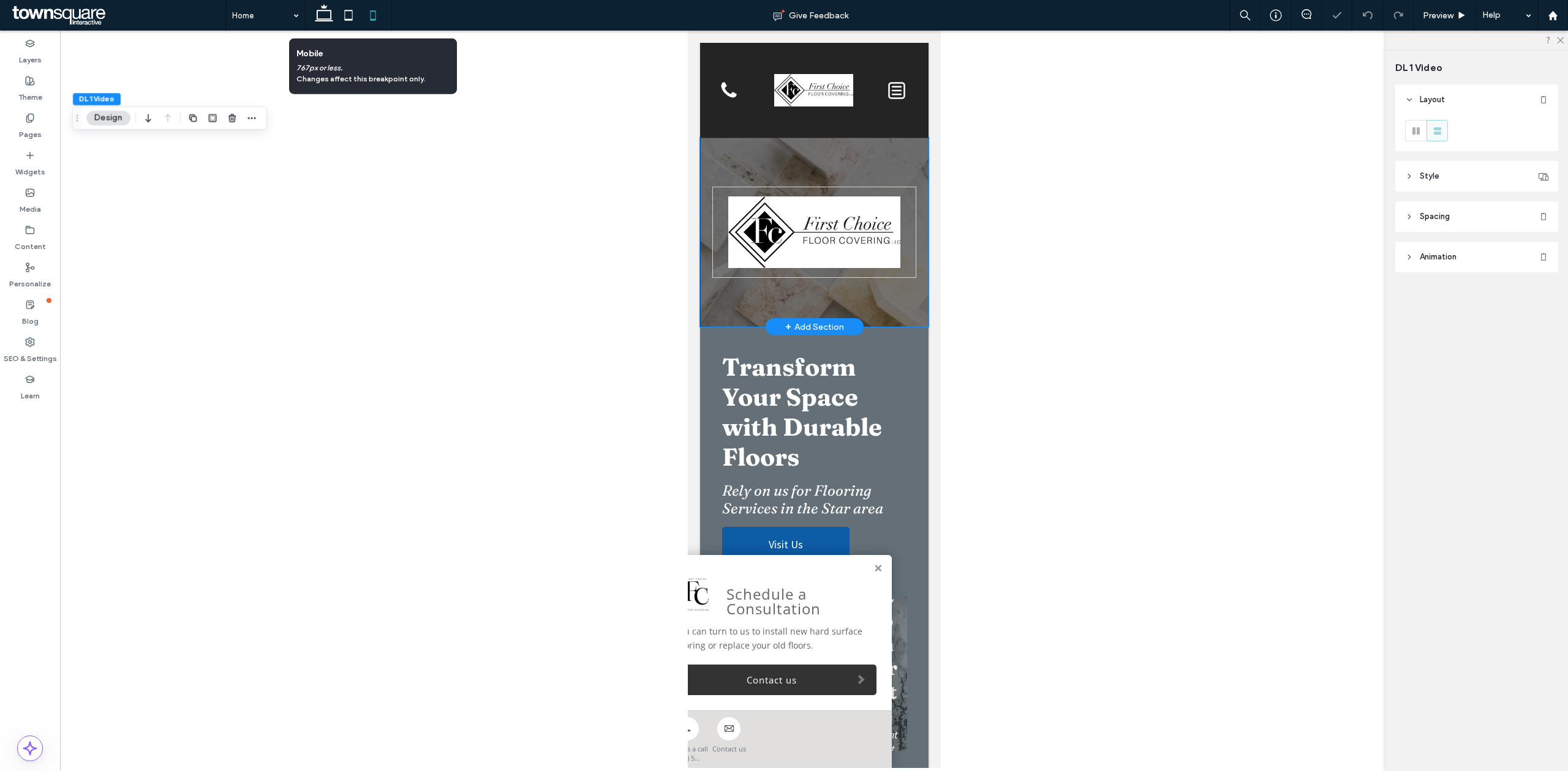
type input "**"
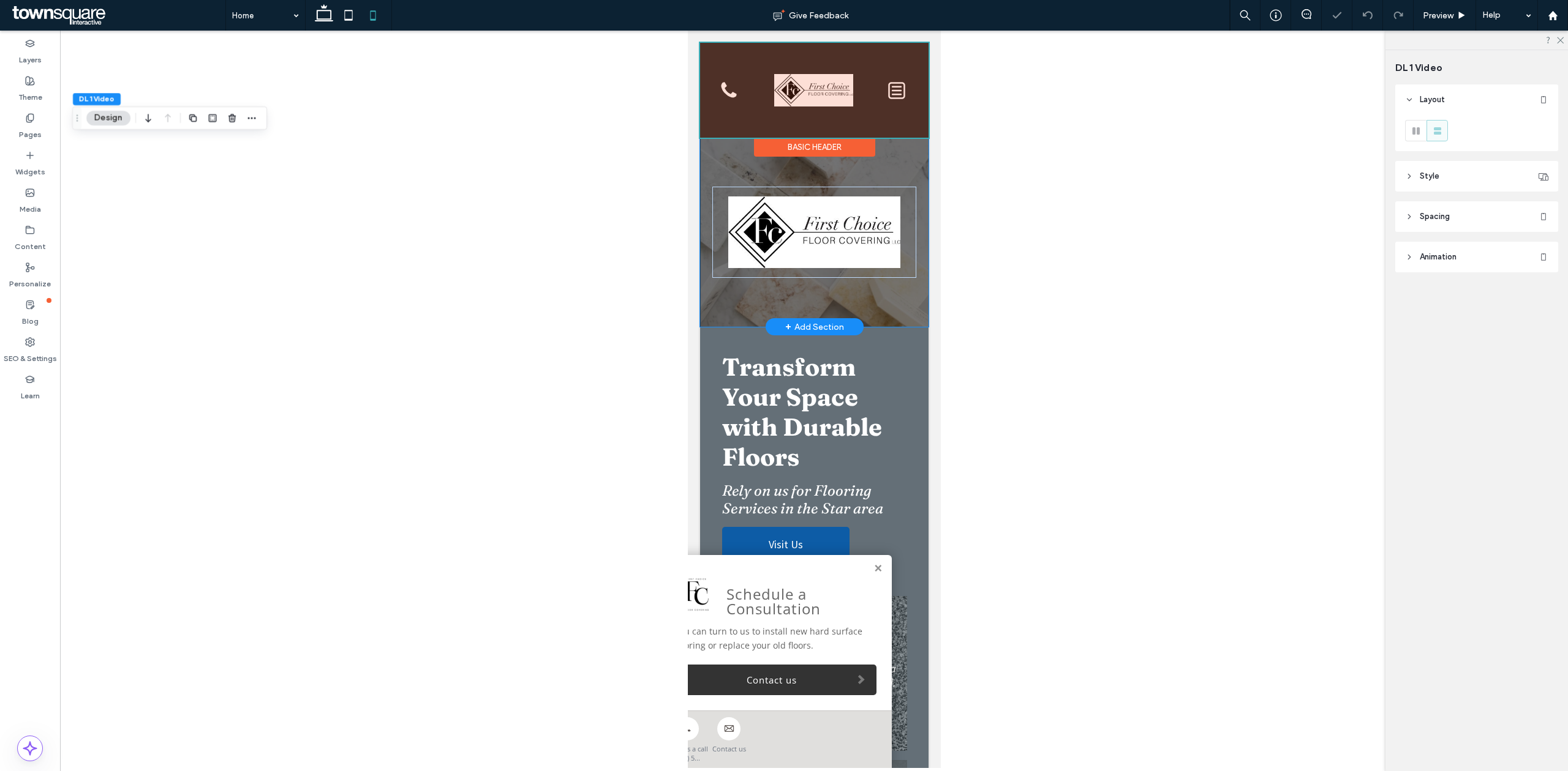
click at [783, 94] on div at bounding box center [813, 90] width 229 height 95
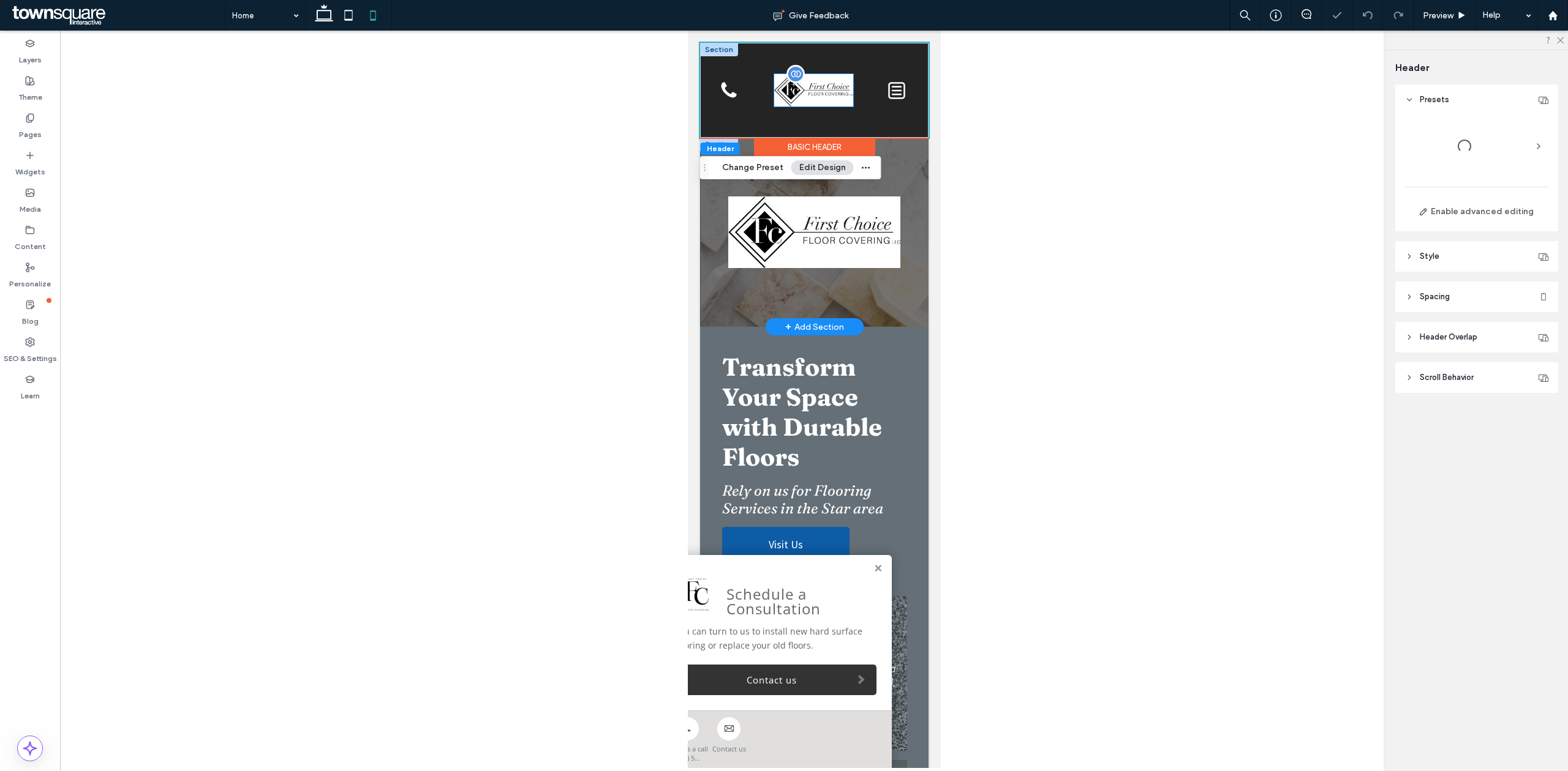
click at [808, 101] on img at bounding box center [813, 90] width 79 height 33
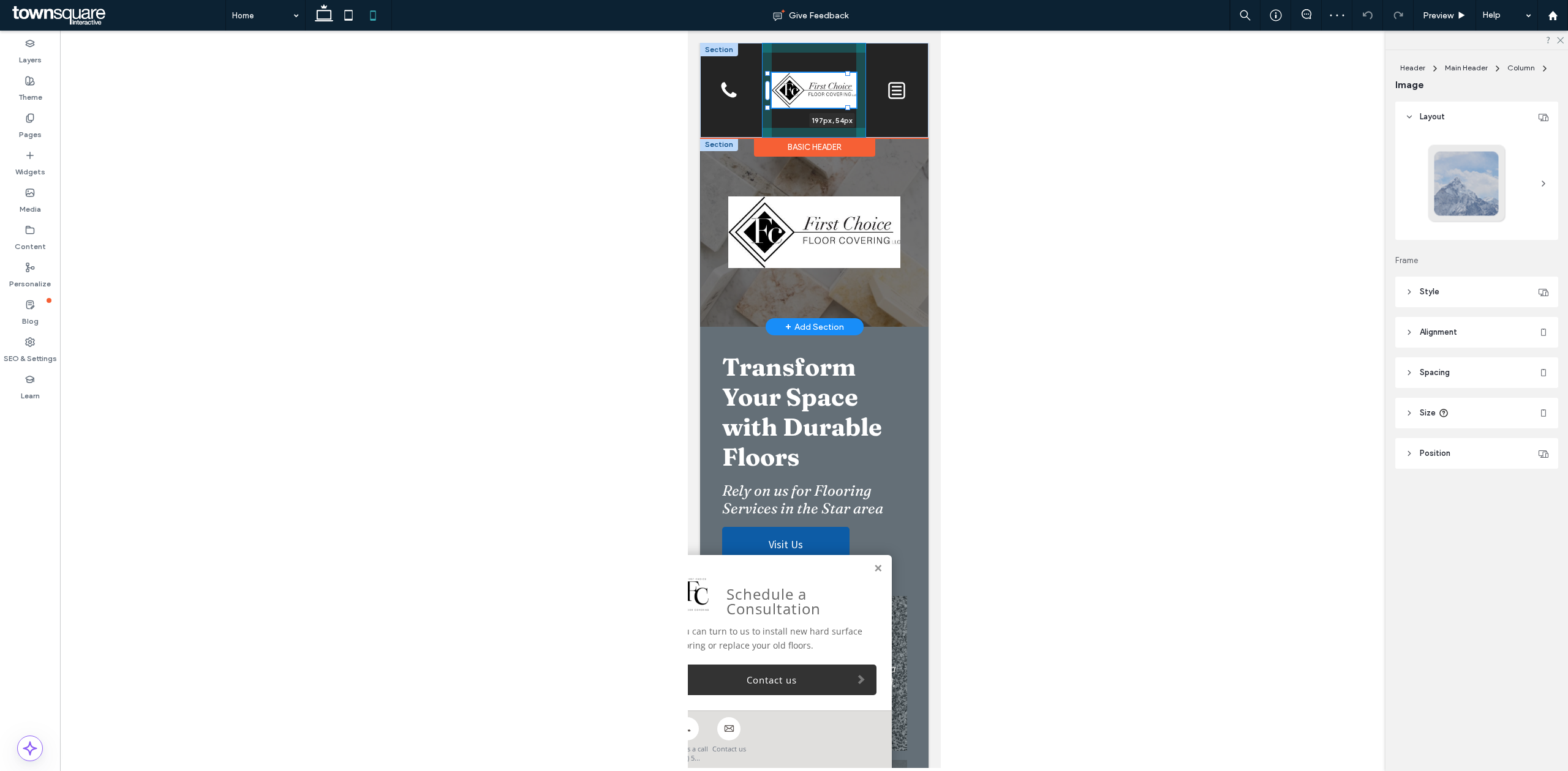
drag, startPoint x: 846, startPoint y: 108, endPoint x: 864, endPoint y: 123, distance: 23.4
click at [864, 123] on div "197px , 54px Home Concrete Coatings Polyurea Flake Floors Metallic Epoxy Grind …" at bounding box center [813, 90] width 229 height 95
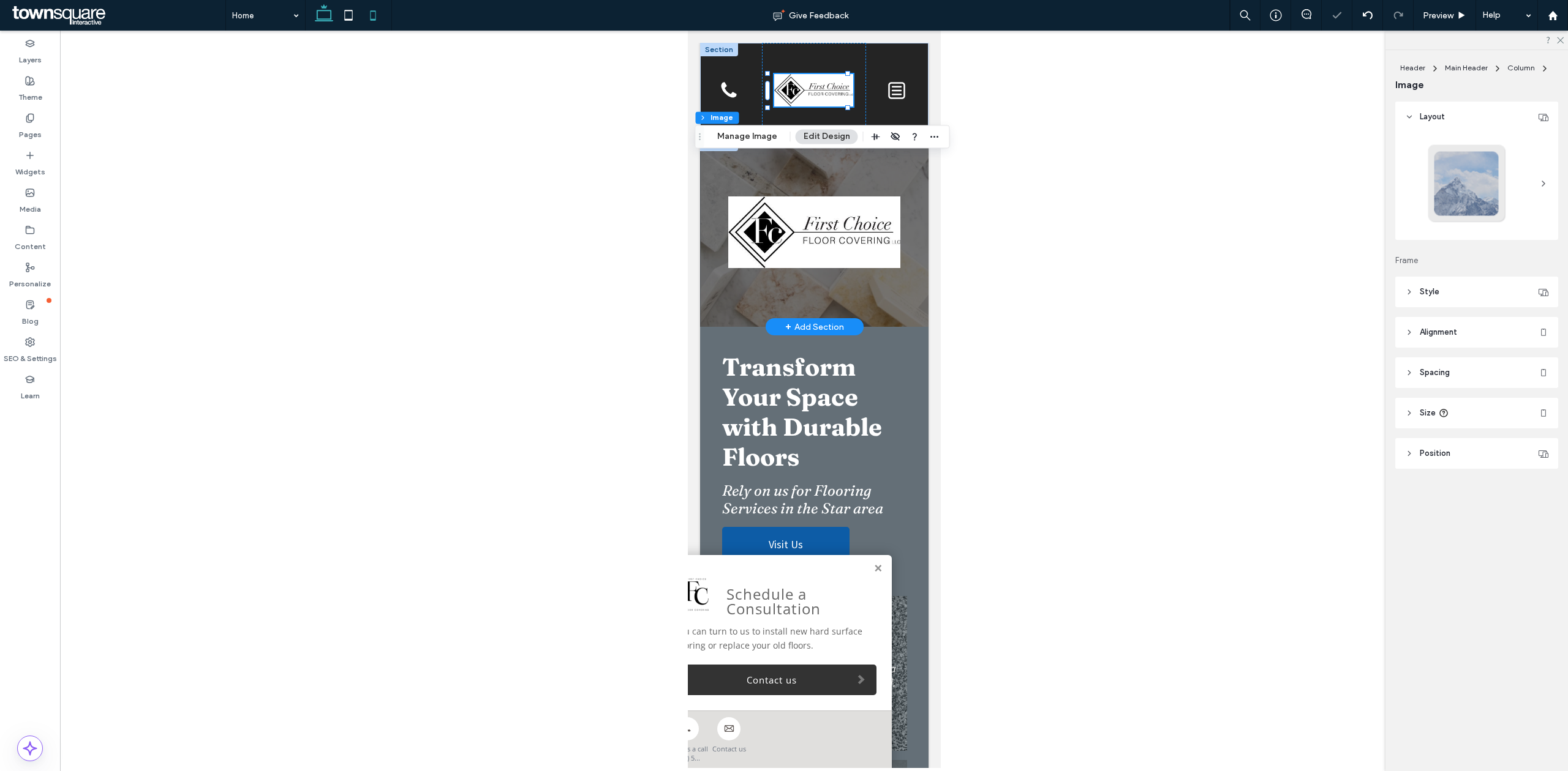
click at [315, 24] on icon at bounding box center [324, 15] width 24 height 24
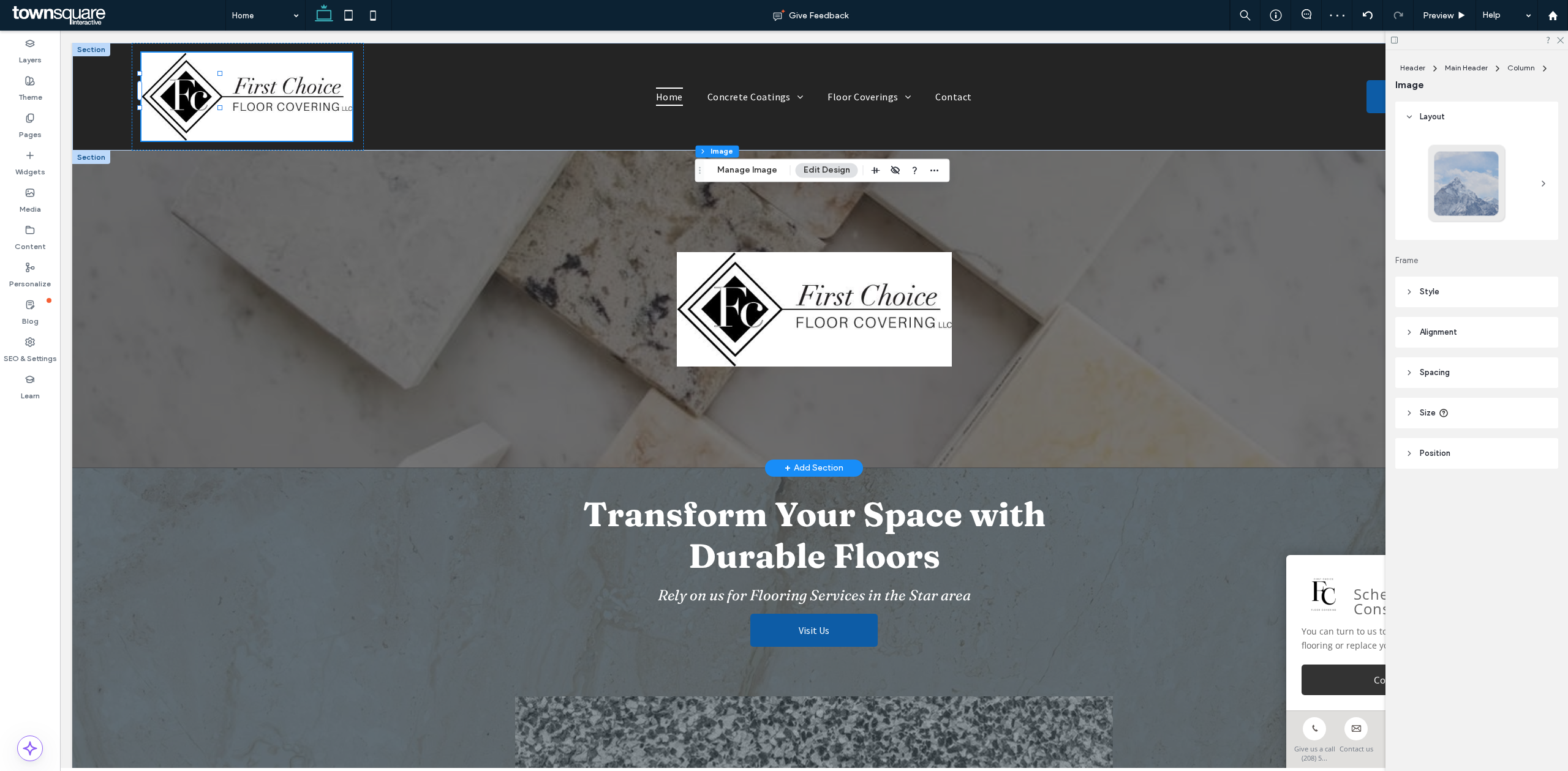
type input "***"
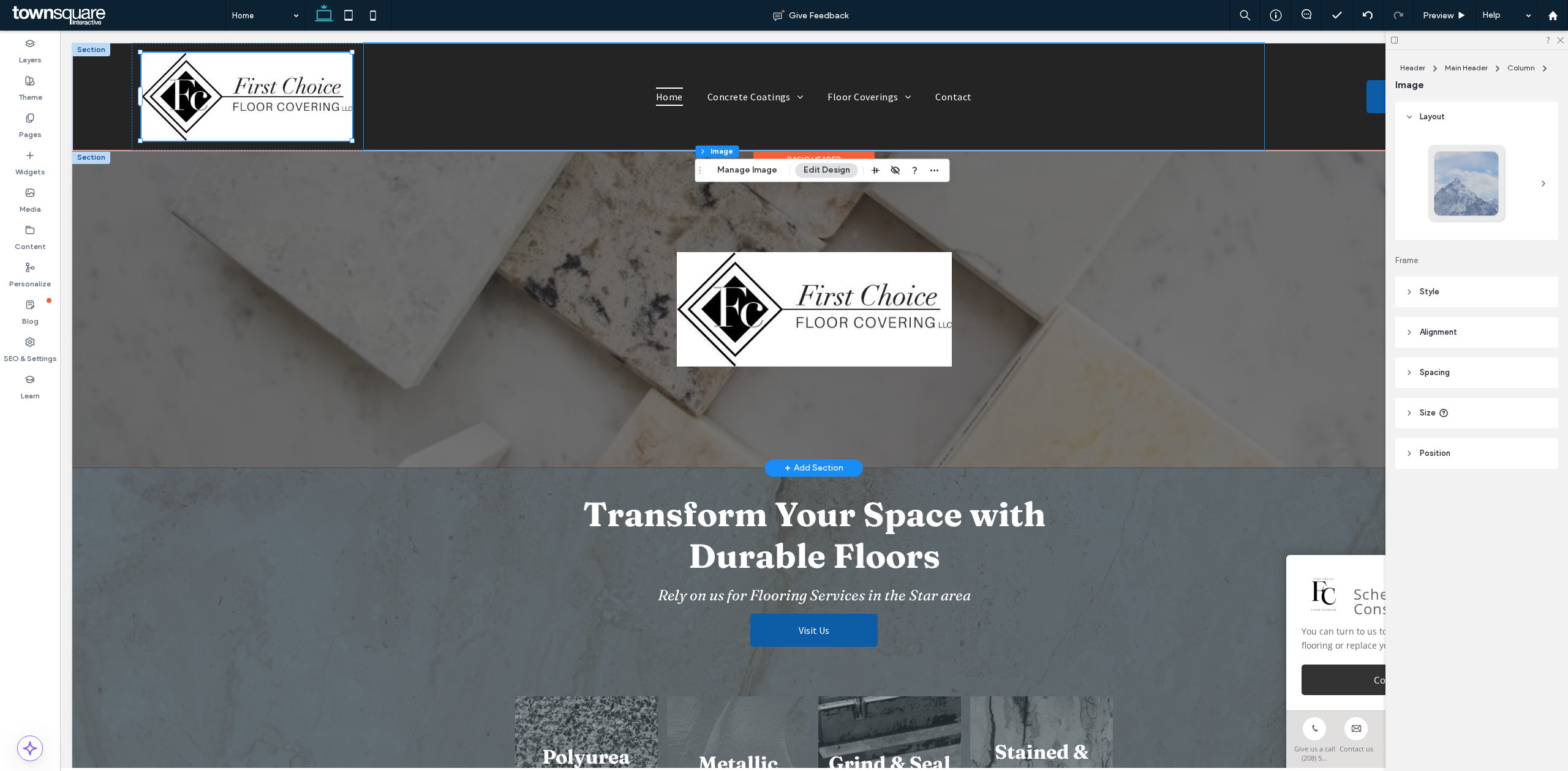
click at [463, 81] on div "Home Concrete Coatings Polyurea Flake Floors Metallic Epoxy Grind & Seal Finish…" at bounding box center [813, 96] width 900 height 107
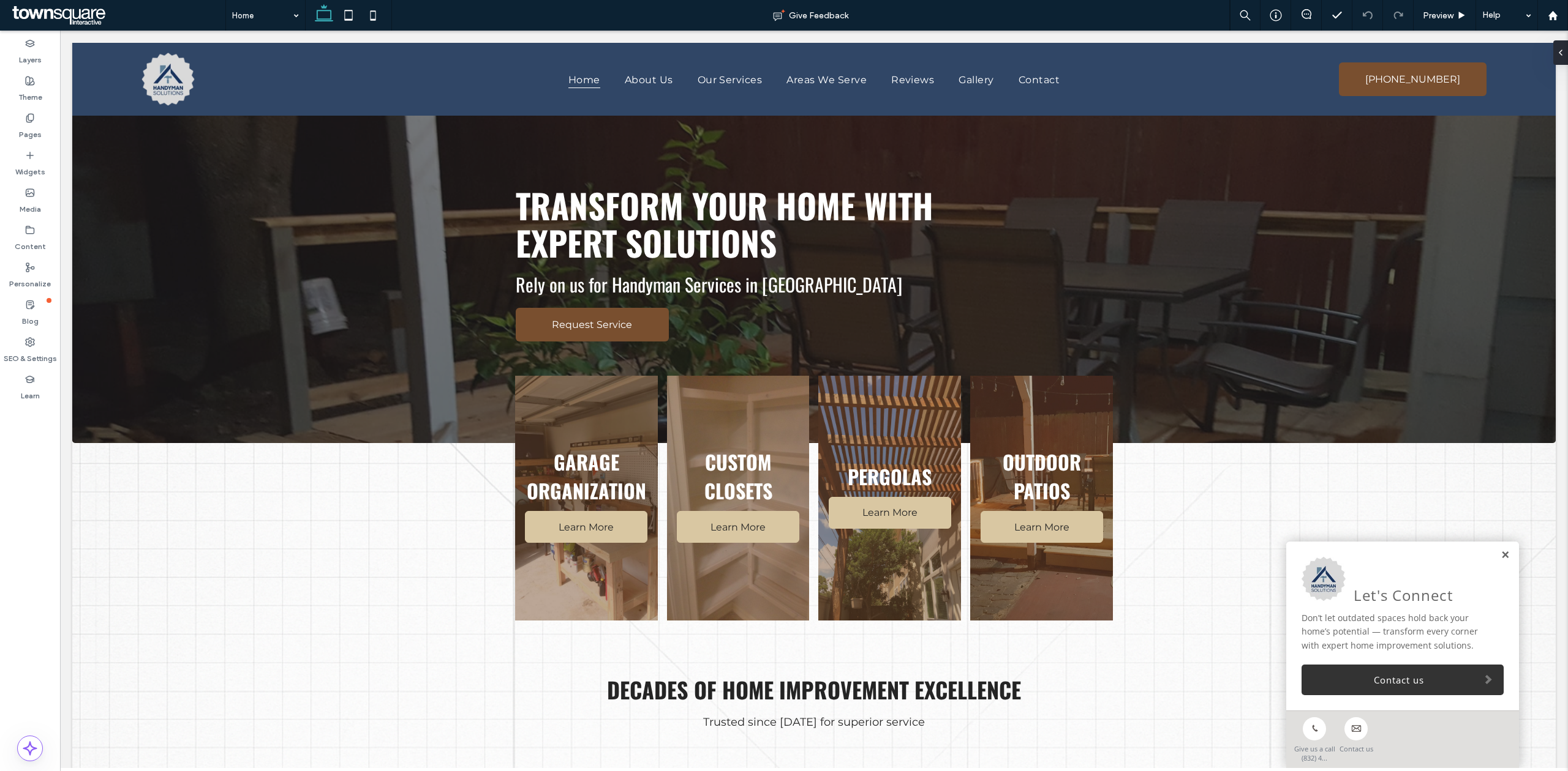
click at [1500, 555] on link at bounding box center [1505, 555] width 9 height 11
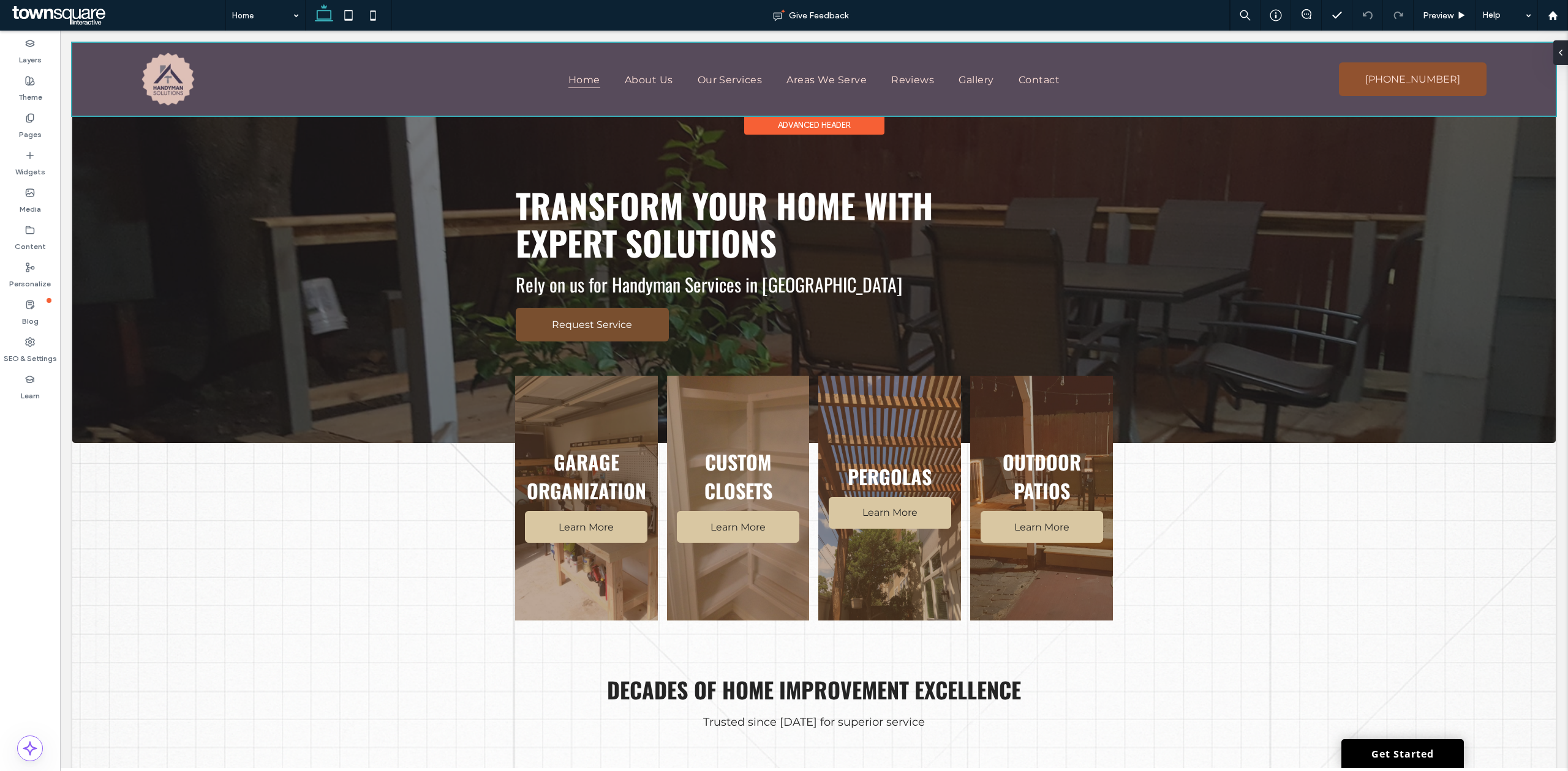
click at [180, 62] on div at bounding box center [814, 79] width 1483 height 73
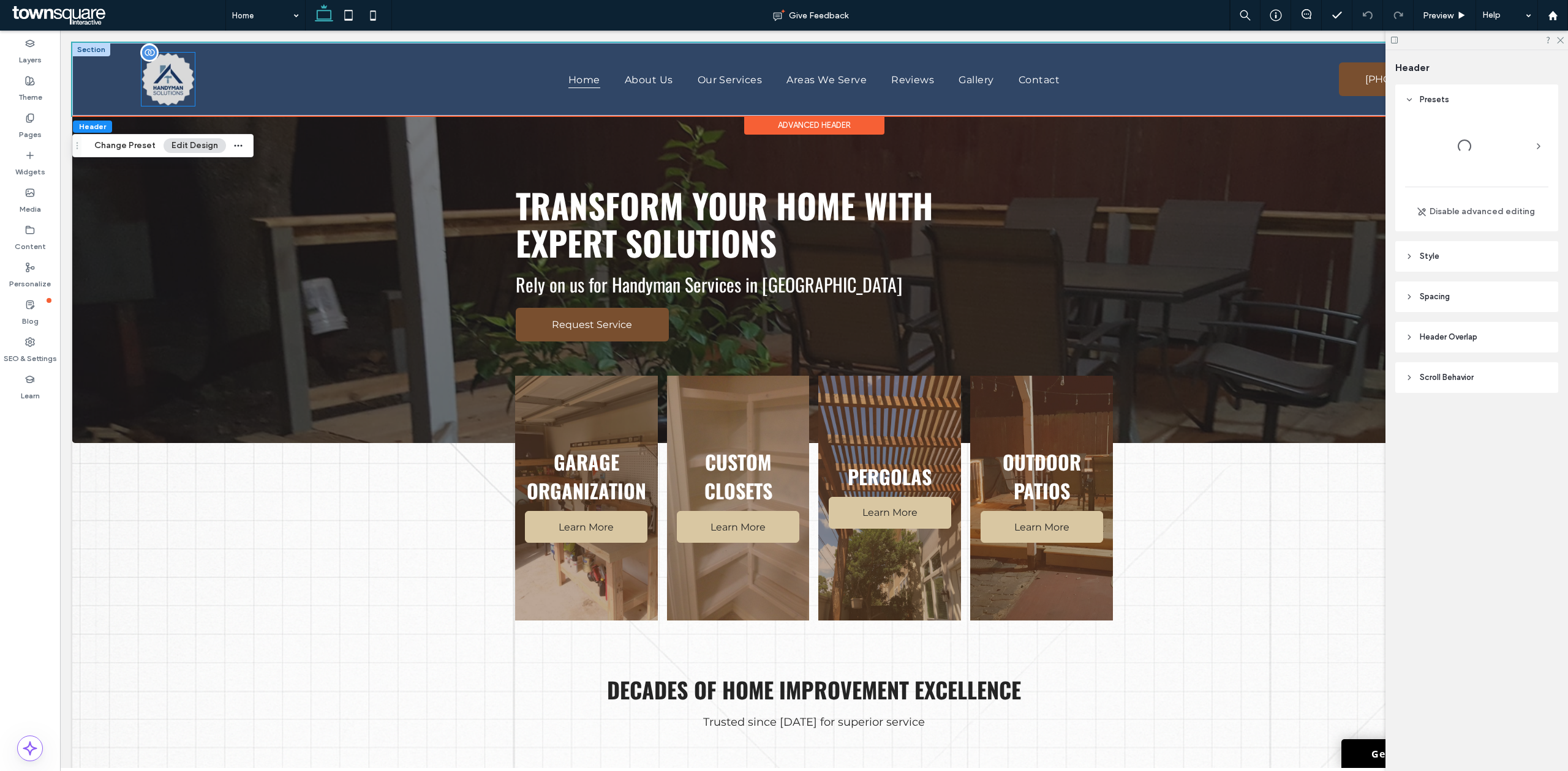
click at [175, 67] on img at bounding box center [168, 79] width 53 height 53
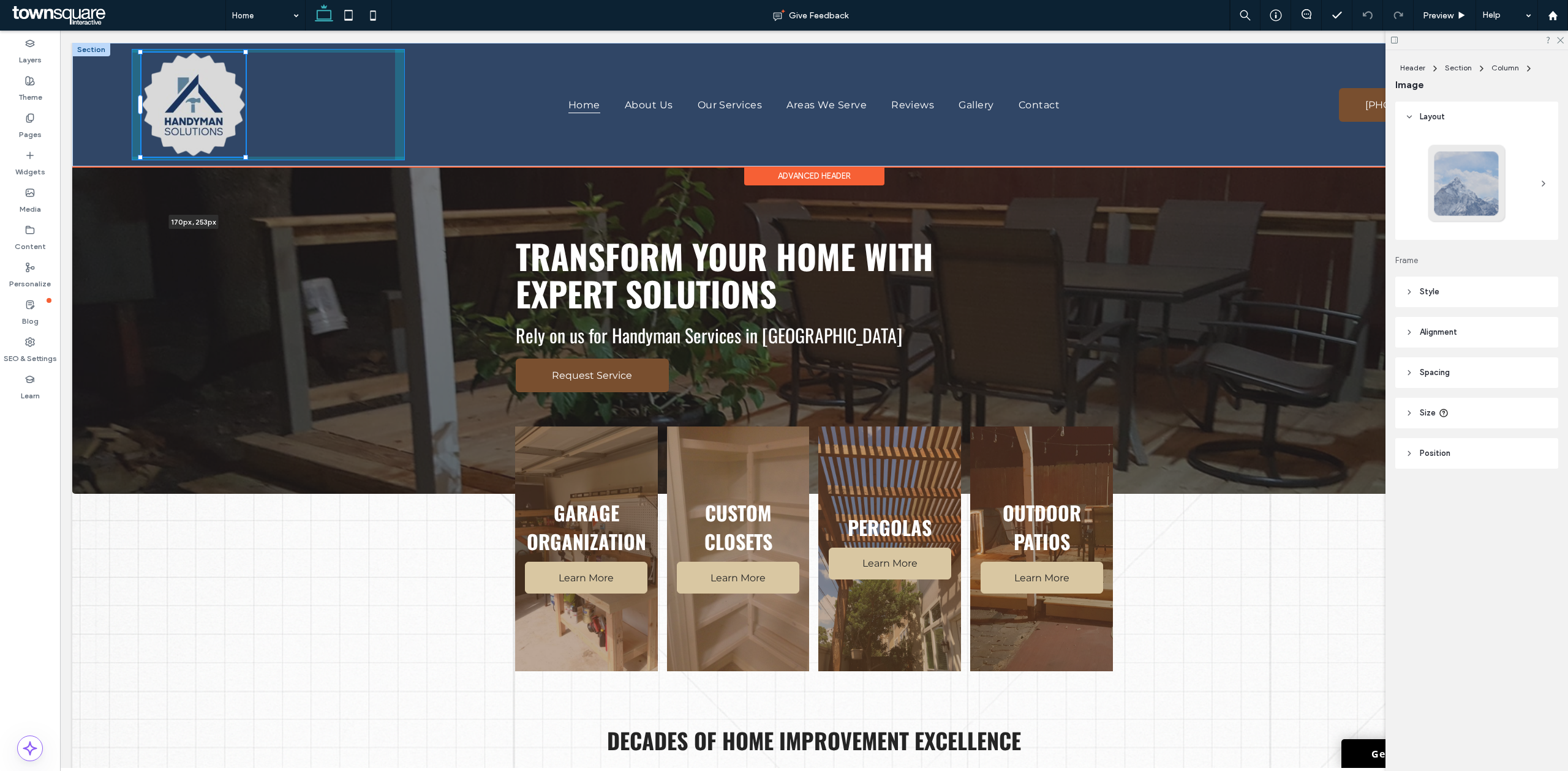
drag, startPoint x: 192, startPoint y: 107, endPoint x: 248, endPoint y: 152, distance: 71.8
click at [248, 152] on div "170px , 253px Home About Us Our Services Areas We Serve Reviews Gallery Contact…" at bounding box center [814, 104] width 1483 height 123
type input "***"
